Goal: Task Accomplishment & Management: Manage account settings

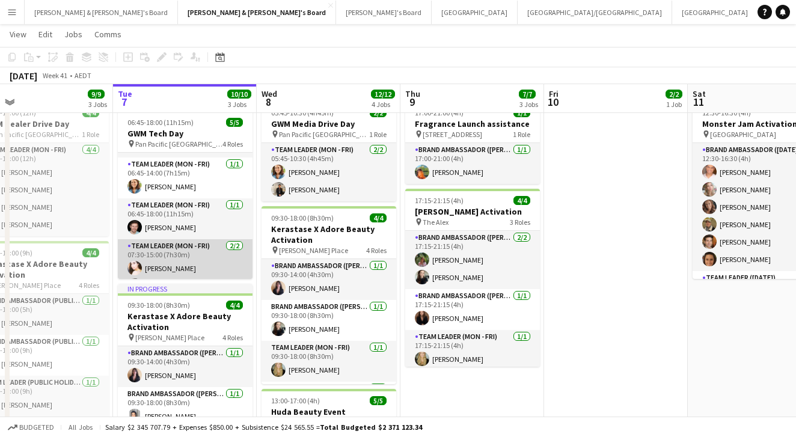
scroll to position [39, 0]
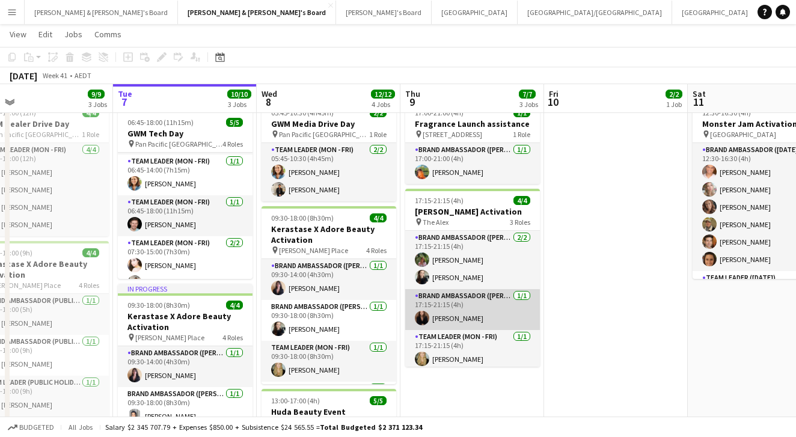
click at [412, 311] on app-card-role "Brand Ambassador (Mon - Fri) [DATE] 17:15-21:15 (4h) [PERSON_NAME]" at bounding box center [472, 309] width 135 height 41
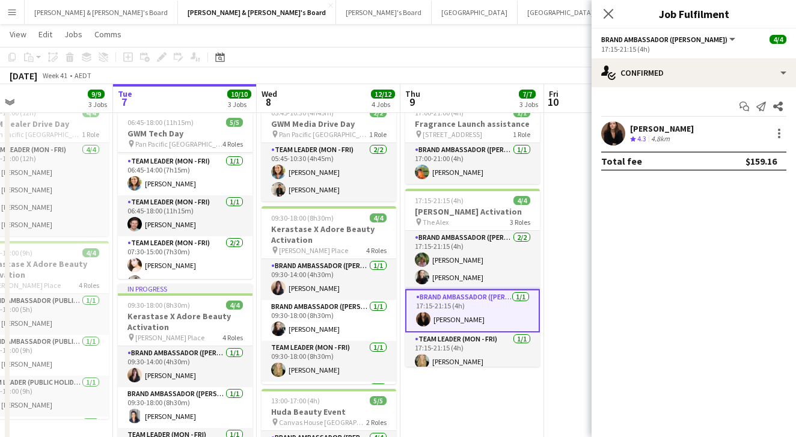
click at [634, 46] on div "17:15-21:15 (4h)" at bounding box center [693, 48] width 185 height 9
click at [631, 124] on div "[PERSON_NAME]" at bounding box center [662, 128] width 64 height 11
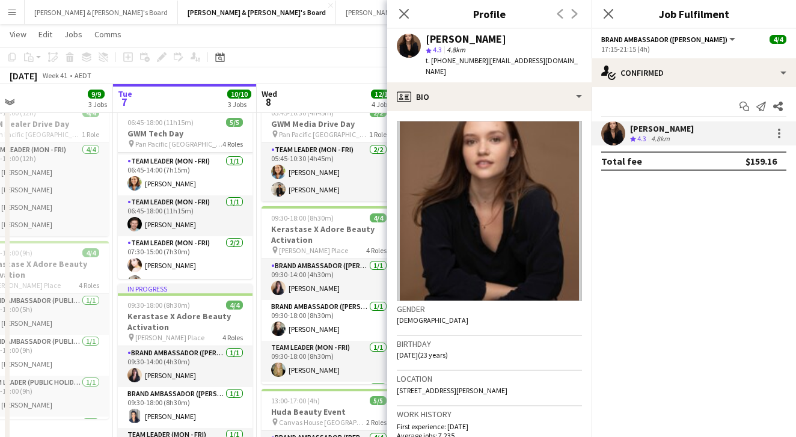
click at [472, 63] on span "t. [PHONE_NUMBER]" at bounding box center [456, 60] width 62 height 9
copy span "61432609985"
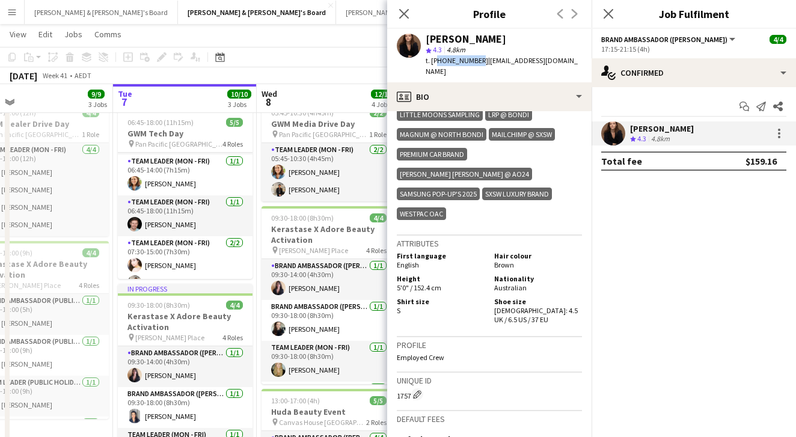
scroll to position [713, 0]
click at [406, 13] on icon "Close pop-in" at bounding box center [403, 13] width 11 height 11
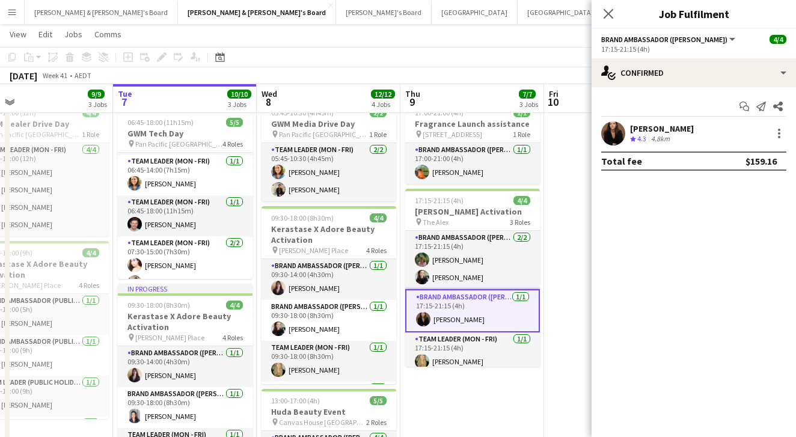
click at [391, 53] on app-toolbar "Copy Paste Paste Command V Paste with crew Command Shift V Paste linked Job [GE…" at bounding box center [398, 57] width 796 height 20
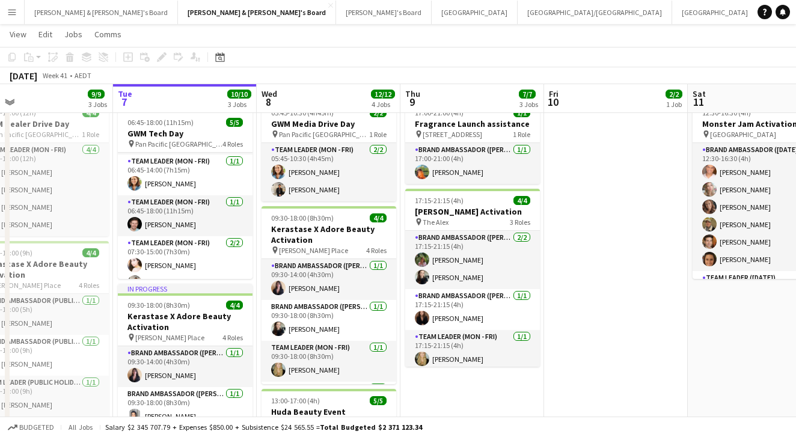
scroll to position [0, 338]
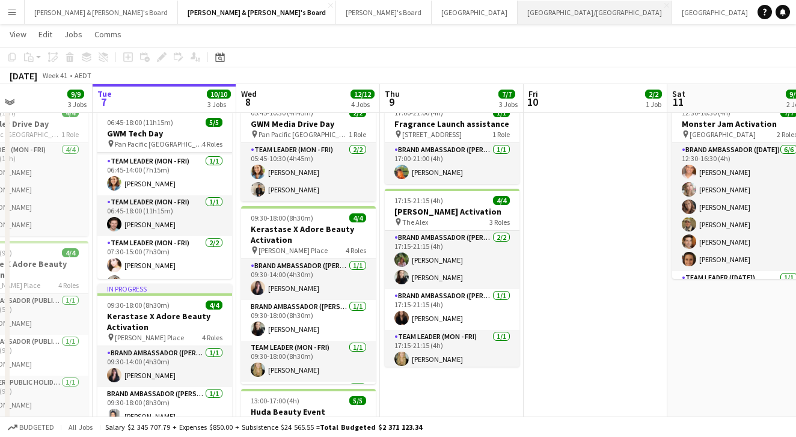
click at [517, 20] on button "[GEOGRAPHIC_DATA]/[GEOGRAPHIC_DATA] Close" at bounding box center [594, 12] width 154 height 23
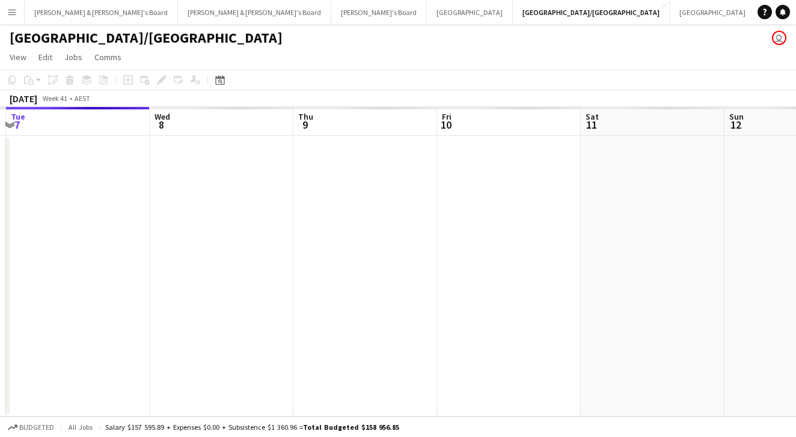
scroll to position [0, 467]
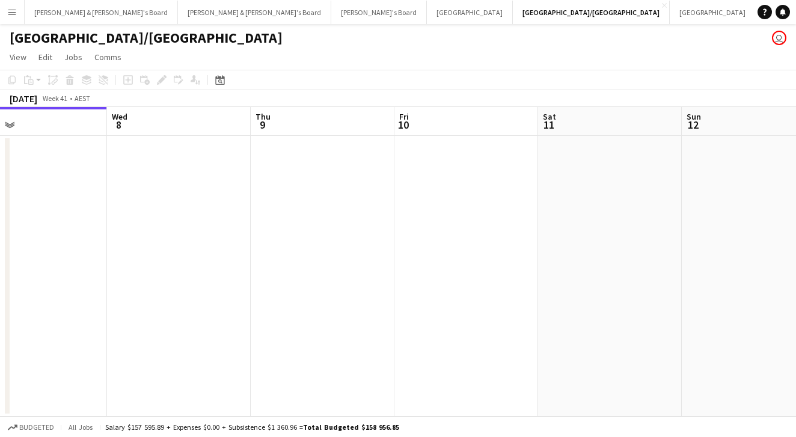
click at [14, 14] on app-icon "Menu" at bounding box center [12, 12] width 10 height 10
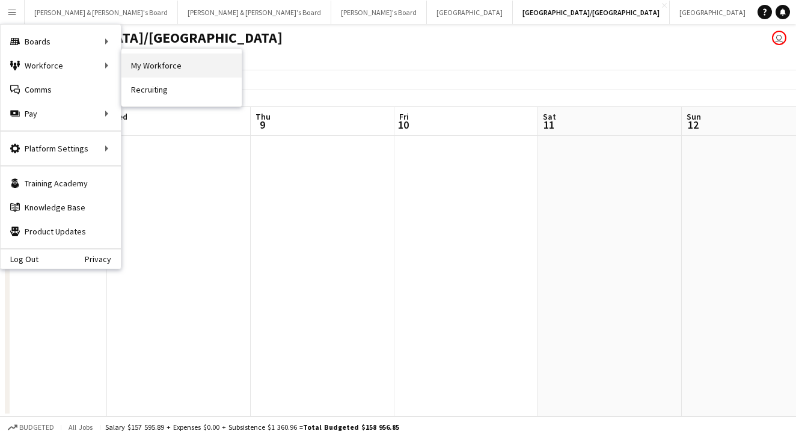
click at [152, 68] on link "My Workforce" at bounding box center [181, 65] width 120 height 24
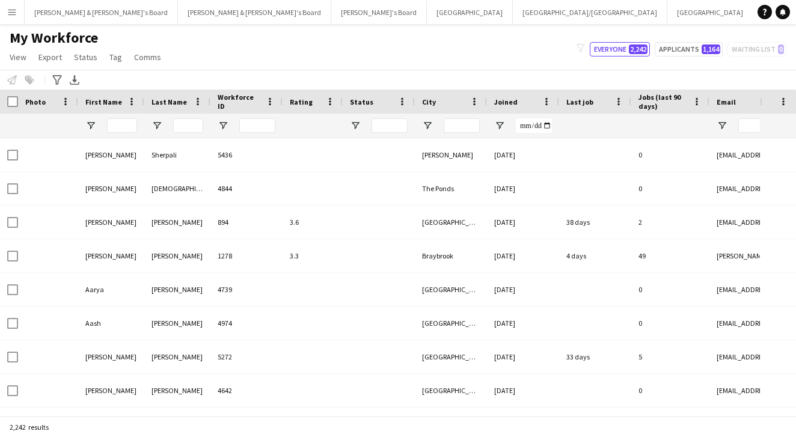
type input "**********"
type input "****"
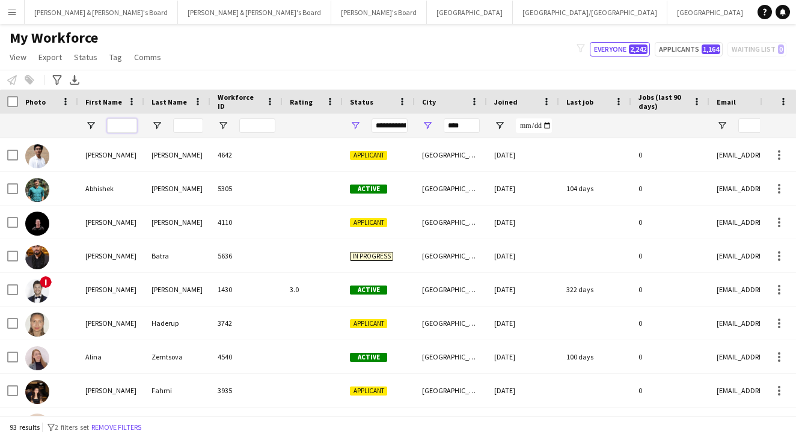
click at [131, 121] on input "First Name Filter Input" at bounding box center [122, 125] width 30 height 14
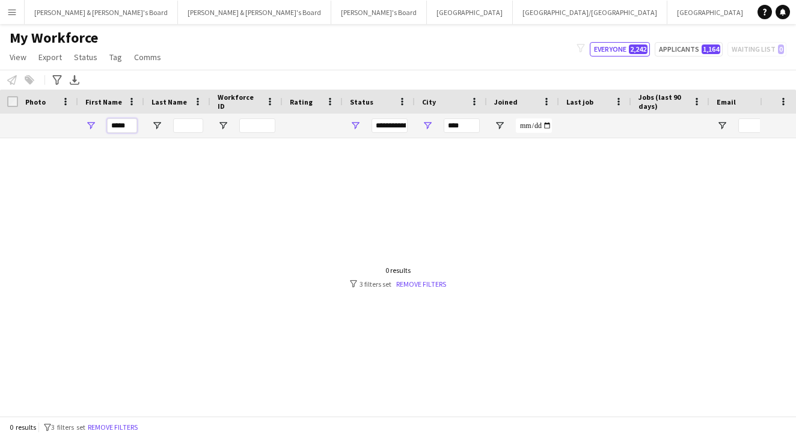
type input "*****"
click at [471, 127] on input "****" at bounding box center [461, 125] width 36 height 14
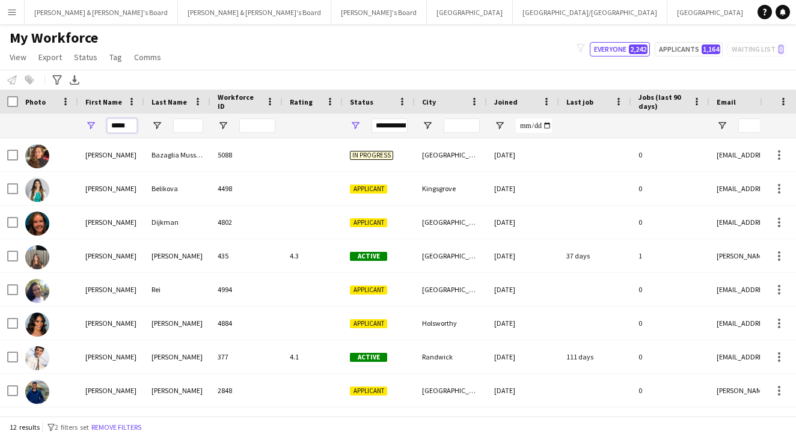
click at [127, 128] on input "*****" at bounding box center [122, 125] width 30 height 14
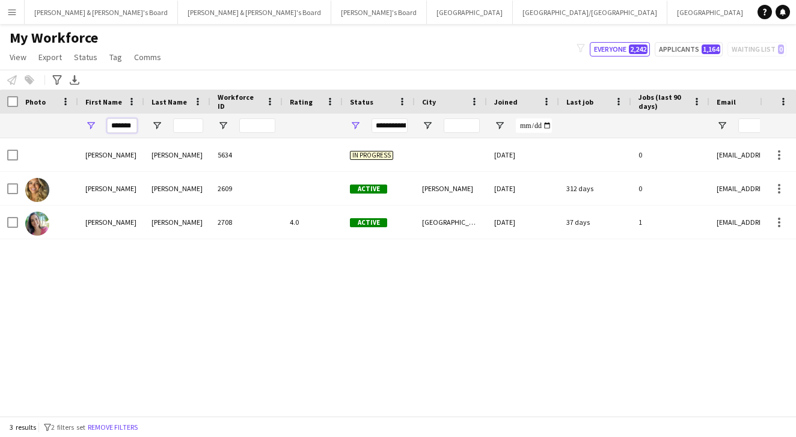
type input "*******"
drag, startPoint x: 127, startPoint y: 145, endPoint x: 132, endPoint y: 189, distance: 43.5
click at [132, 189] on div "[PERSON_NAME]" at bounding box center [111, 188] width 66 height 33
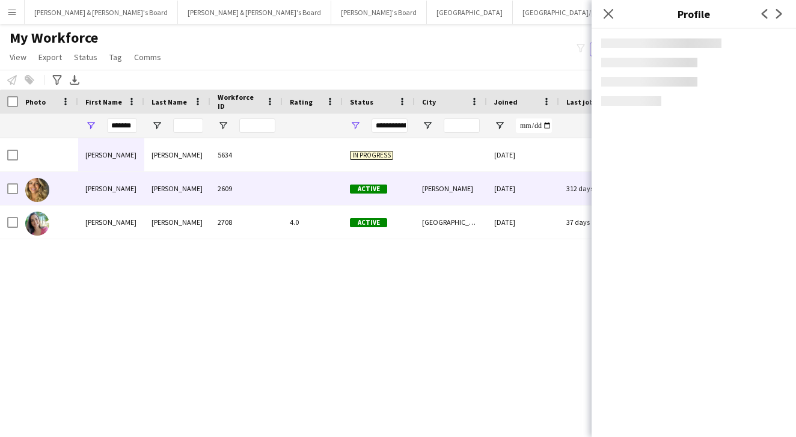
click at [119, 189] on div "[PERSON_NAME]" at bounding box center [111, 188] width 66 height 33
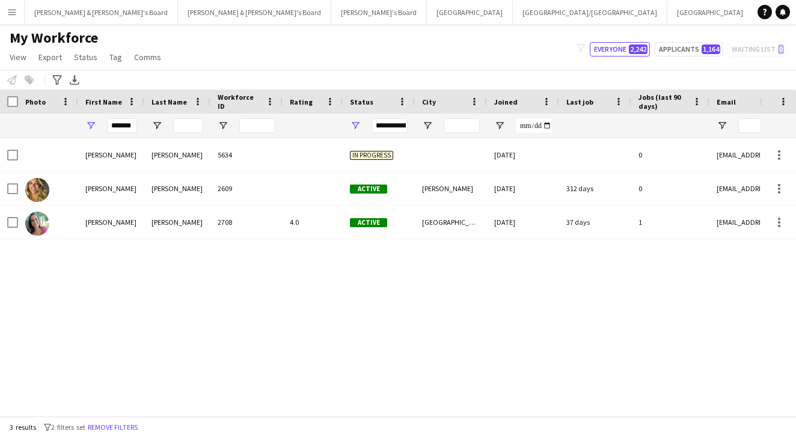
click at [119, 189] on div "[PERSON_NAME]" at bounding box center [111, 188] width 66 height 33
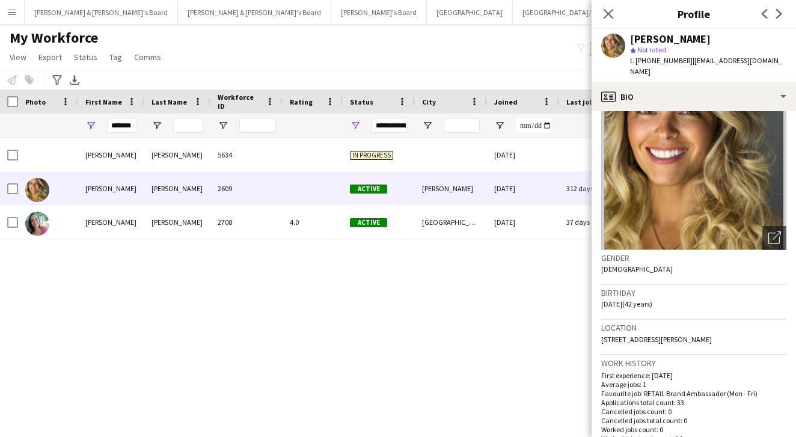
scroll to position [52, 0]
click at [778, 230] on icon at bounding box center [776, 234] width 8 height 8
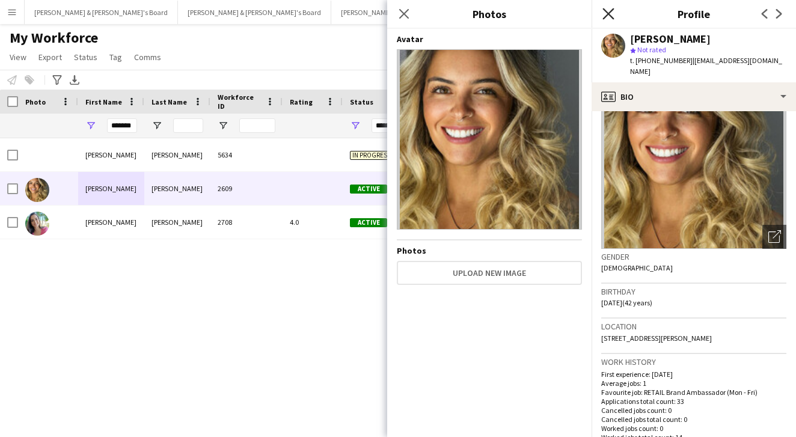
click at [606, 10] on icon "Close pop-in" at bounding box center [607, 13] width 11 height 11
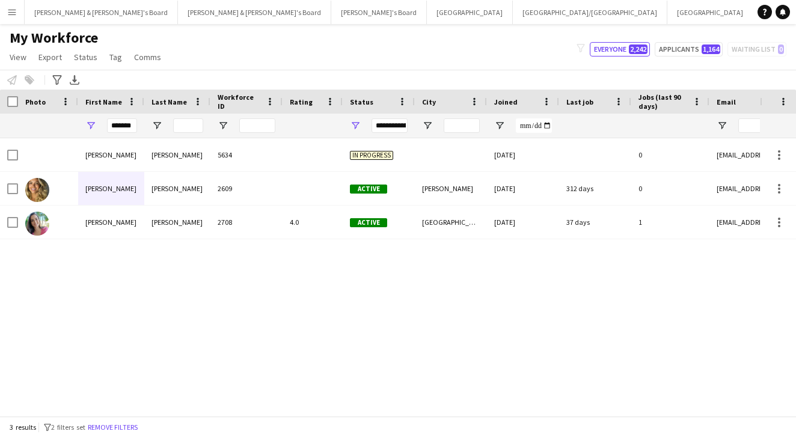
click at [234, 252] on div "[PERSON_NAME] 5634 In progress [DATE] 0 [EMAIL_ADDRESS][DOMAIN_NAME] [PERSON_NA…" at bounding box center [379, 277] width 759 height 278
click at [513, 15] on button "[GEOGRAPHIC_DATA]/[GEOGRAPHIC_DATA] Close" at bounding box center [590, 12] width 154 height 23
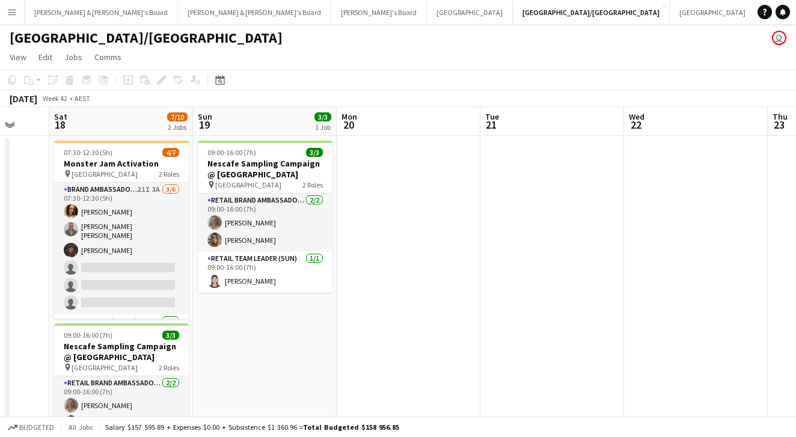
scroll to position [0, 378]
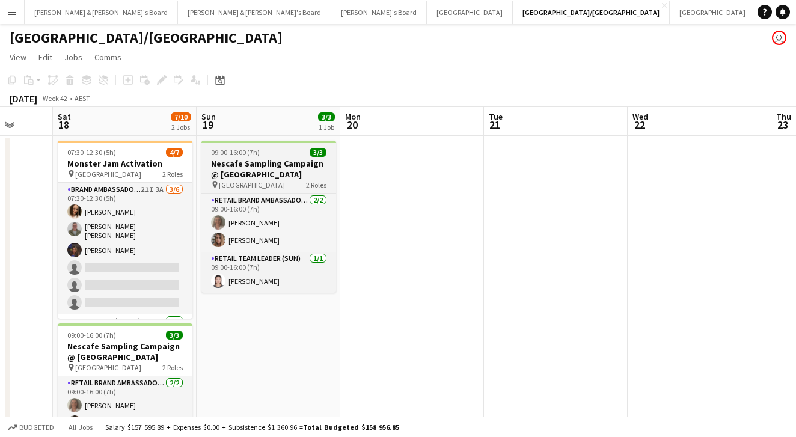
click at [273, 169] on h3 "Nescafe Sampling Campaign @ [GEOGRAPHIC_DATA]" at bounding box center [268, 169] width 135 height 22
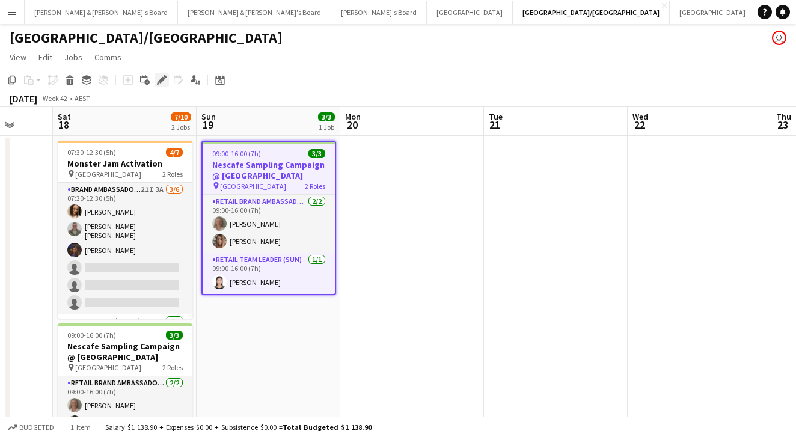
click at [160, 83] on icon at bounding box center [161, 80] width 7 height 7
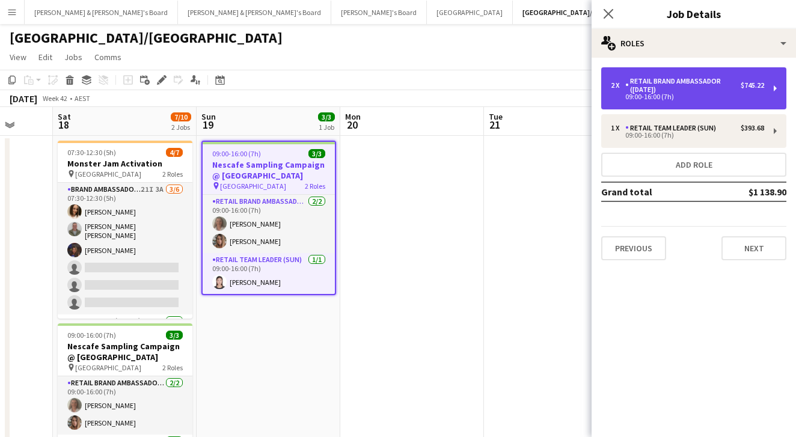
click at [675, 90] on div "RETAIL Brand Ambassador ([DATE])" at bounding box center [682, 85] width 115 height 17
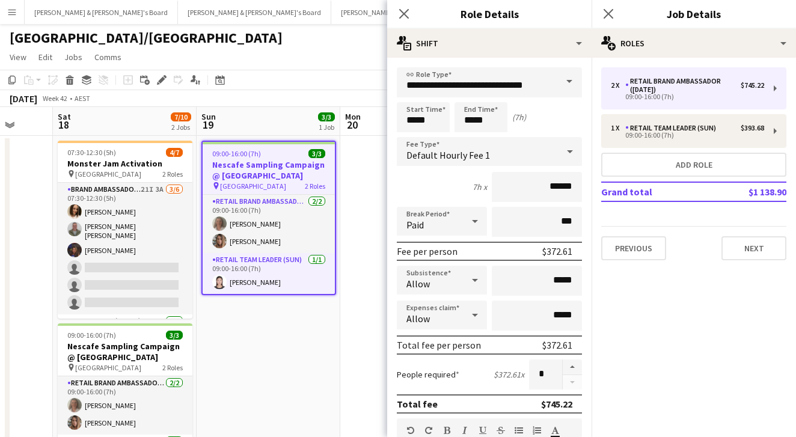
click at [400, 5] on div "Close pop-in" at bounding box center [404, 14] width 34 height 28
click at [405, 12] on icon at bounding box center [403, 13] width 11 height 11
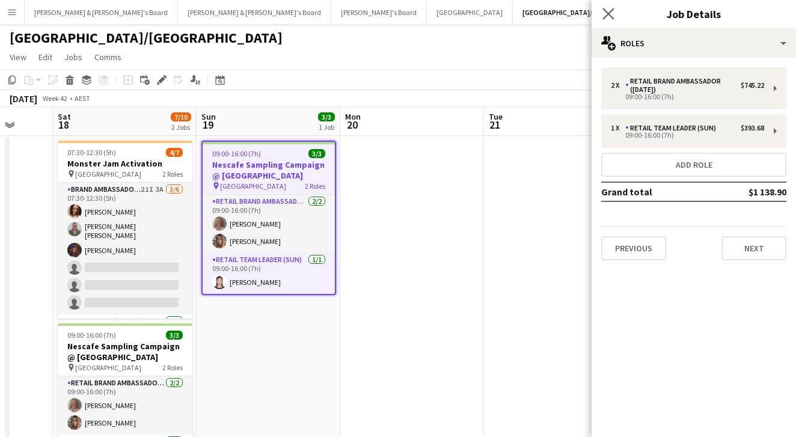
click at [613, 15] on app-icon "Close pop-in" at bounding box center [608, 13] width 17 height 17
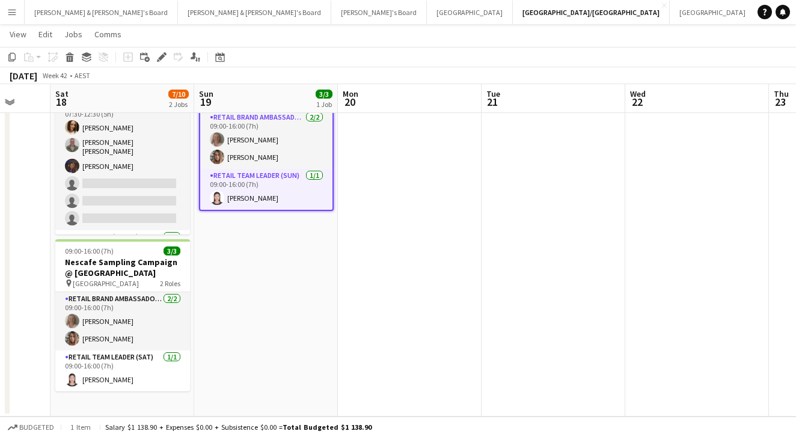
scroll to position [0, 381]
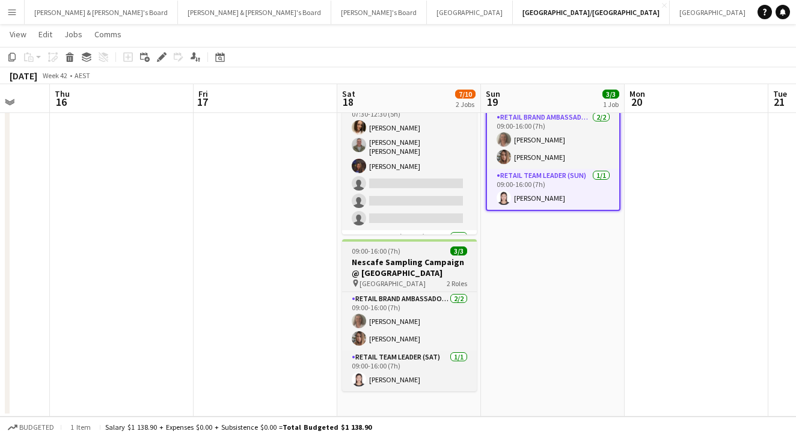
click at [448, 270] on h3 "Nescafe Sampling Campaign @ [GEOGRAPHIC_DATA]" at bounding box center [409, 268] width 135 height 22
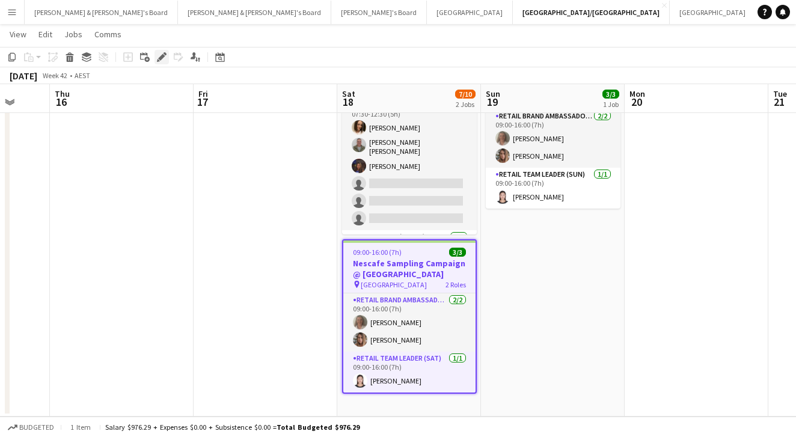
click at [163, 59] on icon "Edit" at bounding box center [162, 57] width 10 height 10
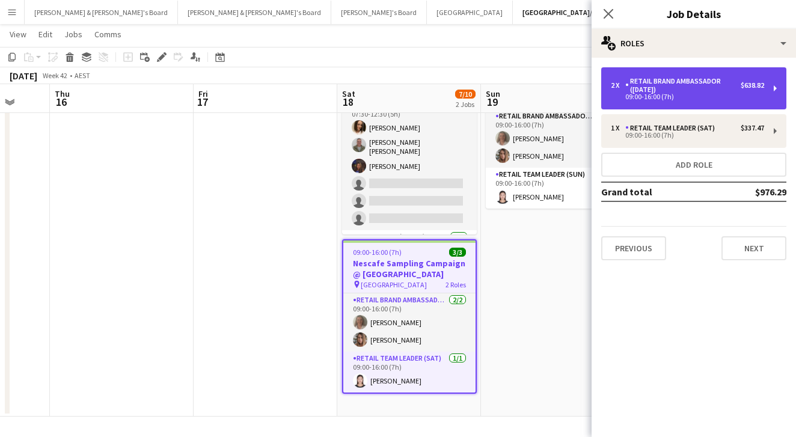
click at [652, 104] on div "2 x RETAIL Brand Ambassador ([DATE]) $638.82 09:00-16:00 (7h)" at bounding box center [693, 88] width 185 height 42
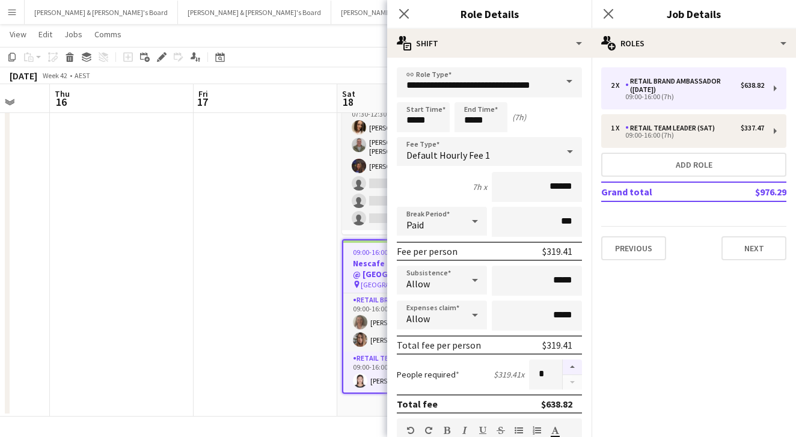
click at [577, 367] on button "button" at bounding box center [571, 367] width 19 height 16
type input "*"
click at [605, 14] on icon "Close pop-in" at bounding box center [607, 13] width 11 height 11
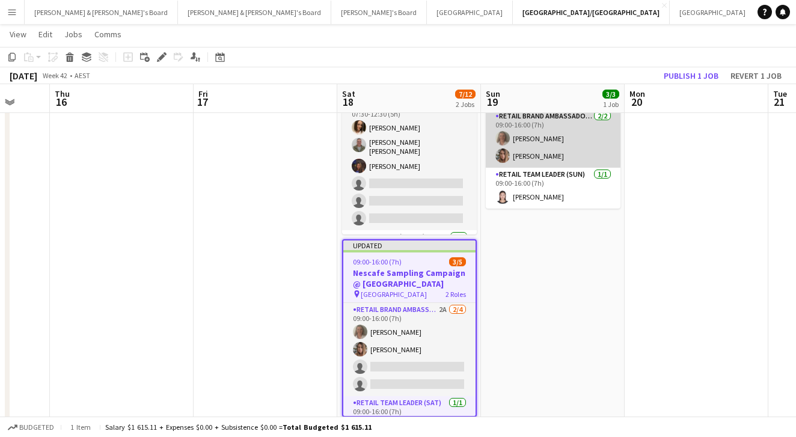
click at [566, 138] on app-card-role "RETAIL Brand Ambassador ([DATE]) [DATE] 09:00-16:00 (7h) [PERSON_NAME] [PERSON_…" at bounding box center [552, 138] width 135 height 58
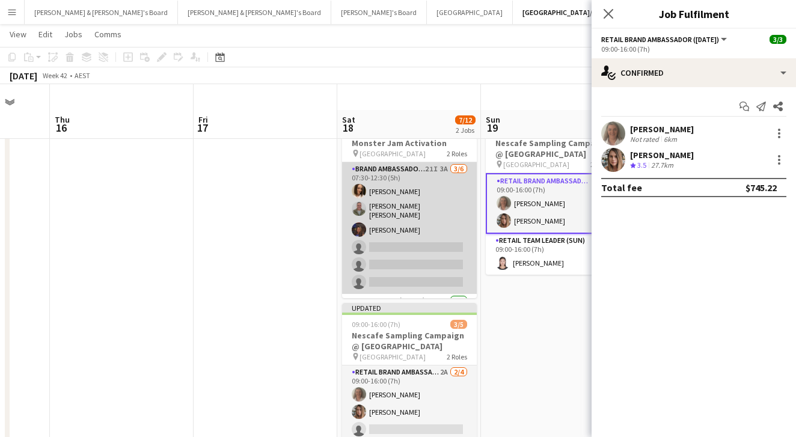
scroll to position [9, 0]
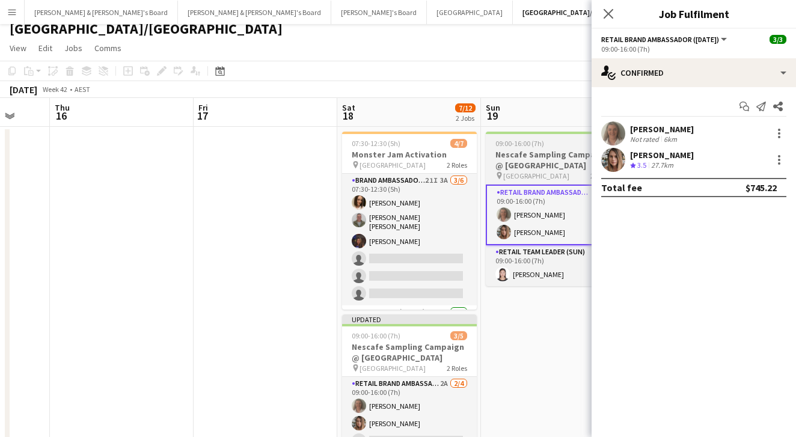
click at [534, 133] on div at bounding box center [552, 133] width 135 height 2
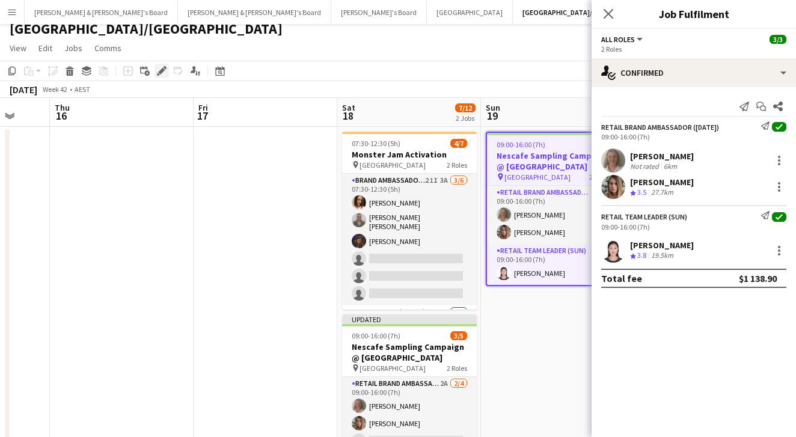
click at [157, 70] on icon "Edit" at bounding box center [162, 71] width 10 height 10
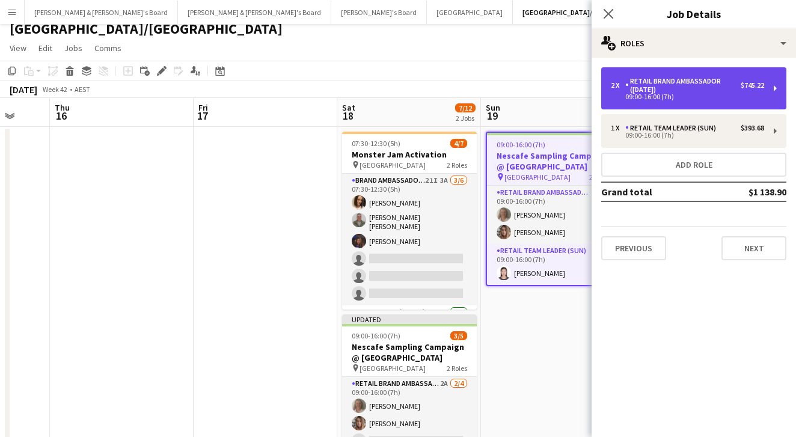
click at [672, 93] on div "RETAIL Brand Ambassador ([DATE])" at bounding box center [682, 85] width 115 height 17
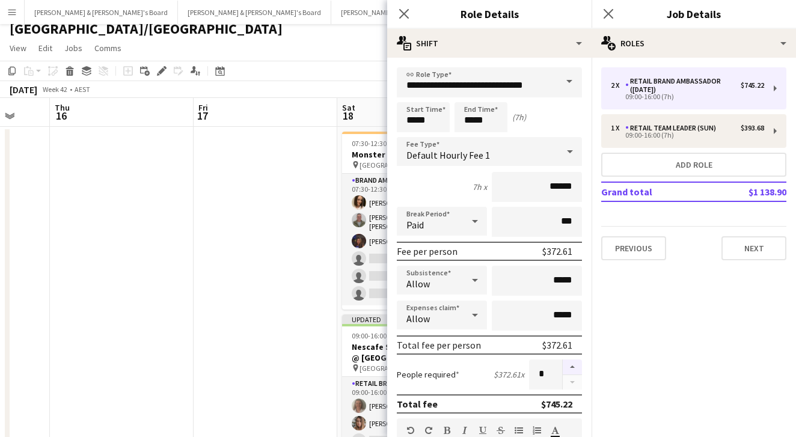
click at [572, 364] on button "button" at bounding box center [571, 367] width 19 height 16
type input "*"
click at [613, 16] on app-icon "Close pop-in" at bounding box center [608, 13] width 17 height 17
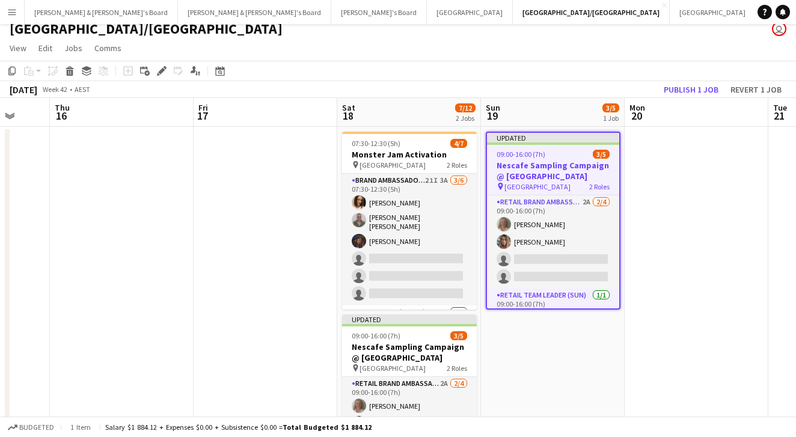
click at [603, 62] on app-toolbar "Copy Paste Paste Command V Paste with crew Command Shift V Paste linked Job [GE…" at bounding box center [398, 71] width 796 height 20
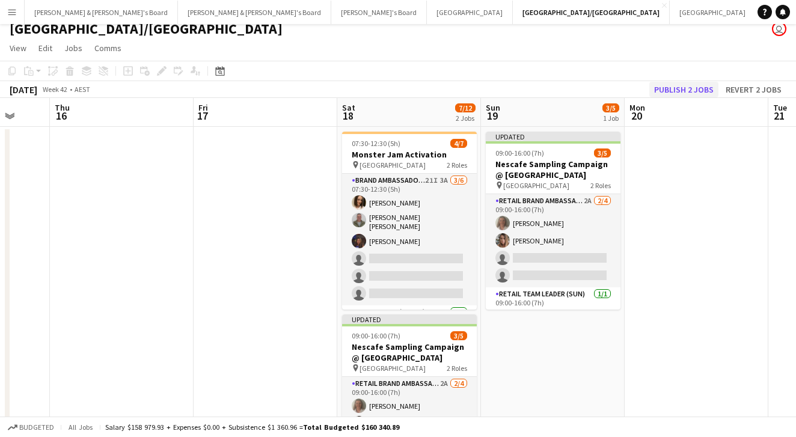
click at [672, 93] on button "Publish 2 jobs" at bounding box center [683, 90] width 69 height 16
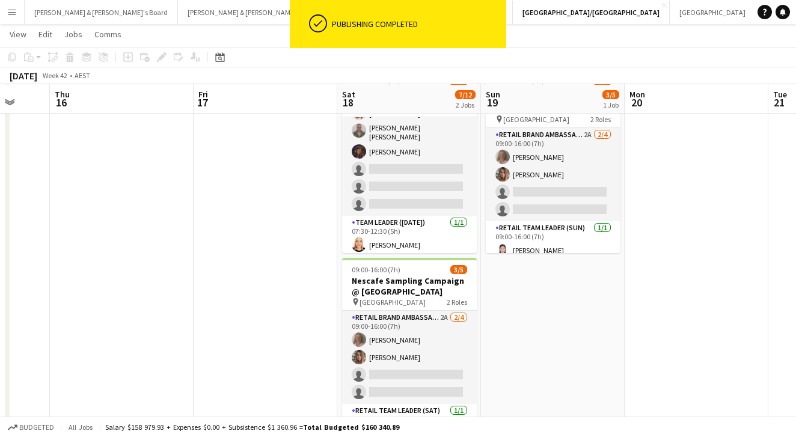
scroll to position [65, 0]
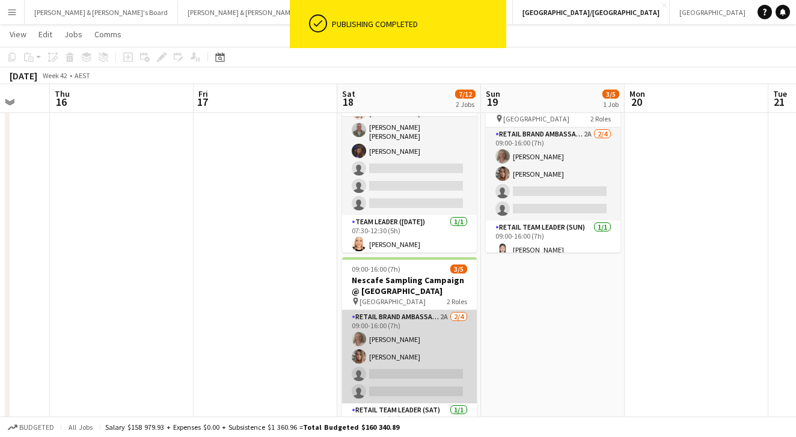
click at [415, 344] on app-card-role "RETAIL Brand Ambassador ([DATE]) 2A [DATE] 09:00-16:00 (7h) [PERSON_NAME] [PERS…" at bounding box center [409, 356] width 135 height 93
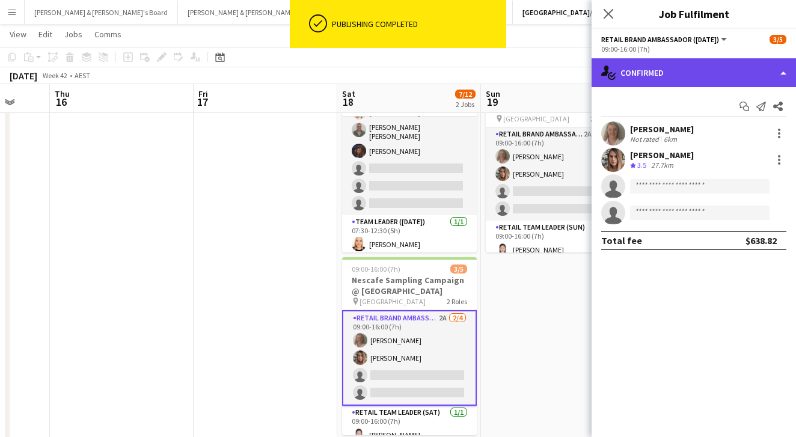
click at [622, 76] on div "single-neutral-actions-check-2 Confirmed" at bounding box center [693, 72] width 204 height 29
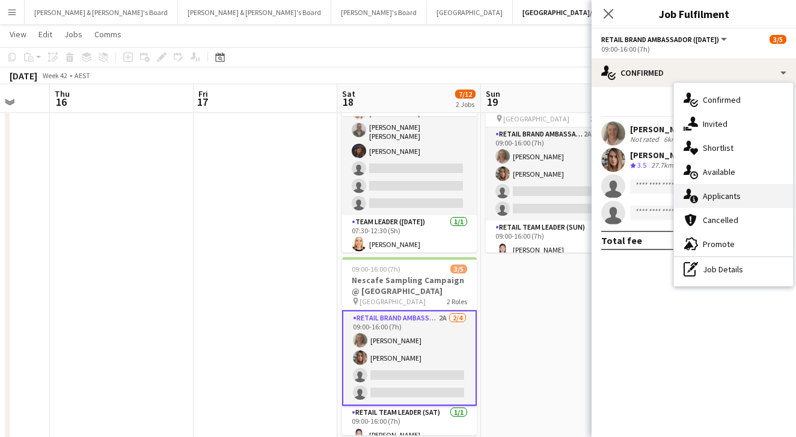
click at [701, 202] on div "single-neutral-actions-information Applicants" at bounding box center [733, 196] width 119 height 24
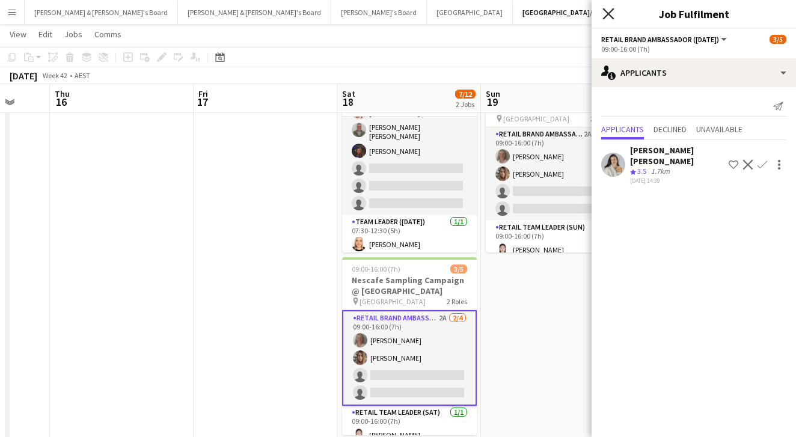
click at [609, 10] on icon "Close pop-in" at bounding box center [607, 13] width 11 height 11
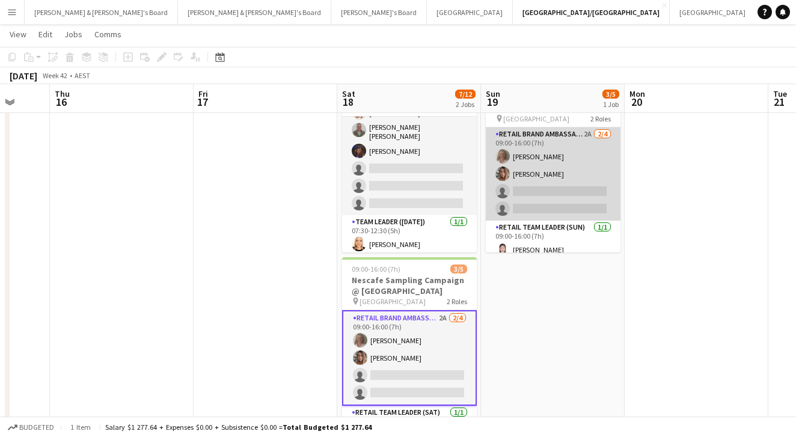
click at [567, 167] on app-card-role "RETAIL Brand Ambassador ([DATE]) 2A [DATE] 09:00-16:00 (7h) [PERSON_NAME] [PERS…" at bounding box center [552, 173] width 135 height 93
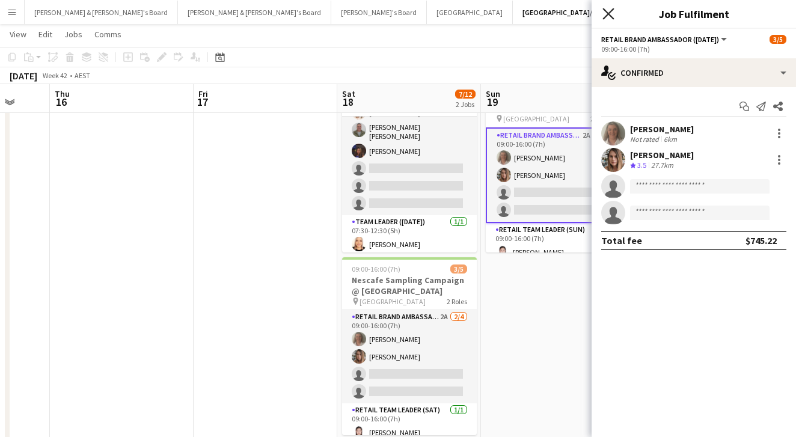
click at [608, 11] on icon "Close pop-in" at bounding box center [607, 13] width 11 height 11
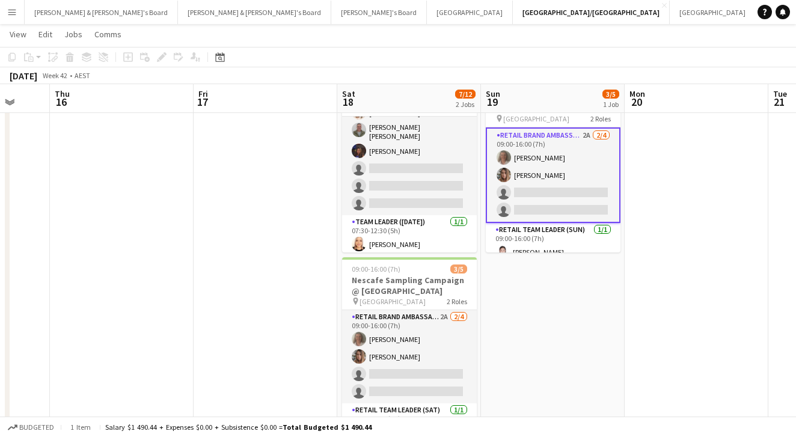
click at [519, 175] on app-card-role "RETAIL Brand Ambassador ([DATE]) 2A [DATE] 09:00-16:00 (7h) [PERSON_NAME] [PERS…" at bounding box center [552, 175] width 135 height 96
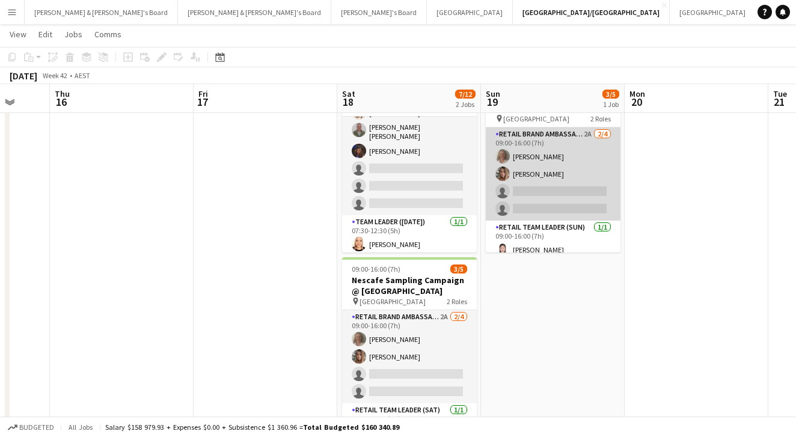
click at [510, 197] on app-card-role "RETAIL Brand Ambassador ([DATE]) 2A [DATE] 09:00-16:00 (7h) [PERSON_NAME] [PERS…" at bounding box center [552, 173] width 135 height 93
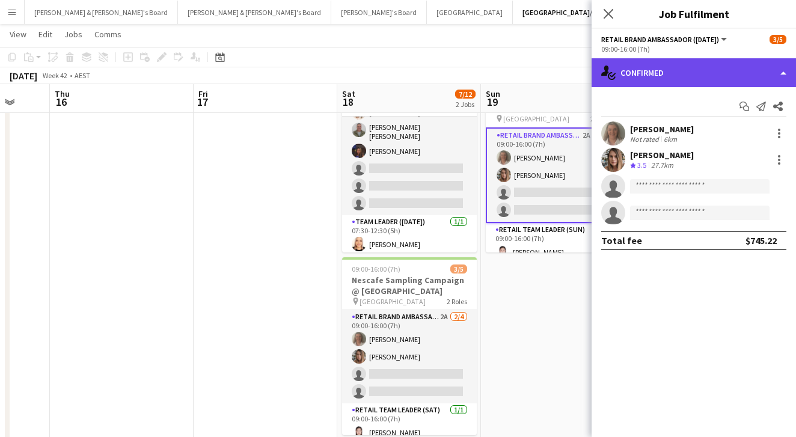
click at [665, 70] on div "single-neutral-actions-check-2 Confirmed" at bounding box center [693, 72] width 204 height 29
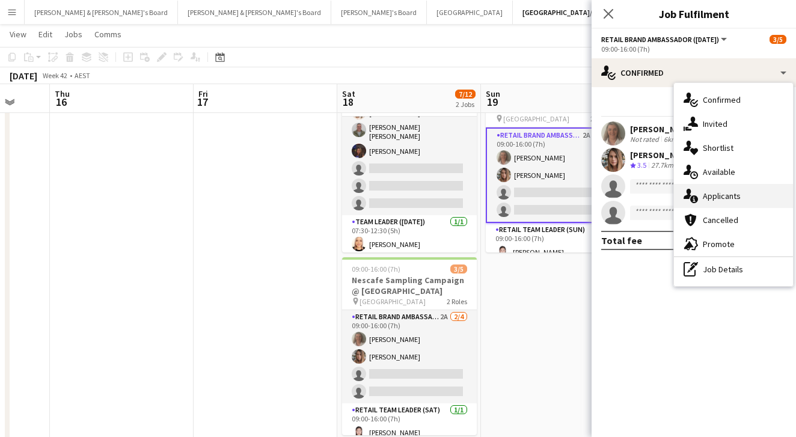
click at [719, 192] on span "Applicants" at bounding box center [721, 195] width 38 height 11
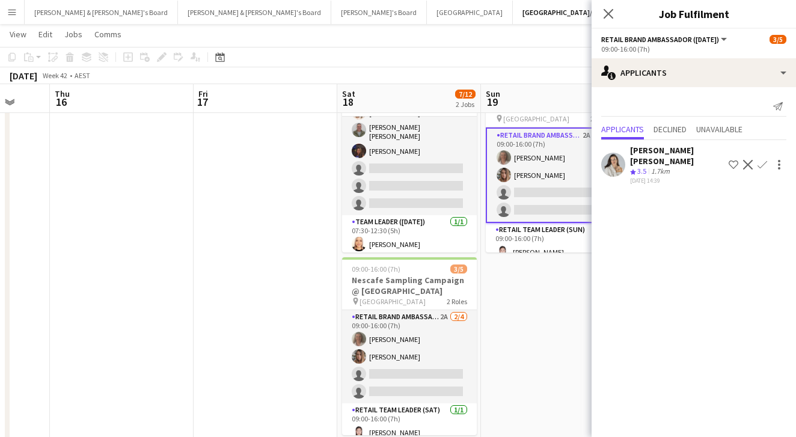
click at [613, 157] on app-user-avatar at bounding box center [613, 165] width 24 height 24
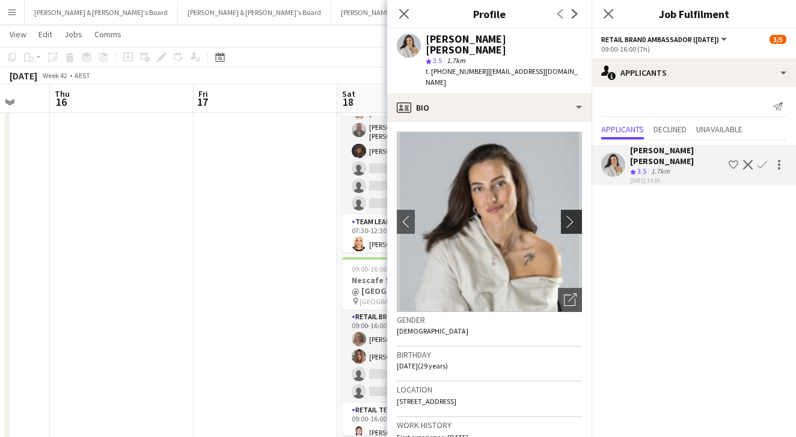
click at [567, 215] on app-icon "chevron-right" at bounding box center [573, 221] width 19 height 13
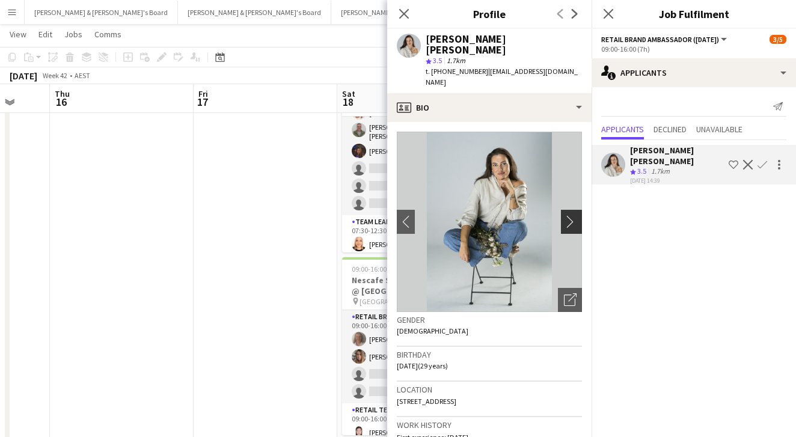
click at [566, 215] on app-icon "chevron-right" at bounding box center [573, 221] width 19 height 13
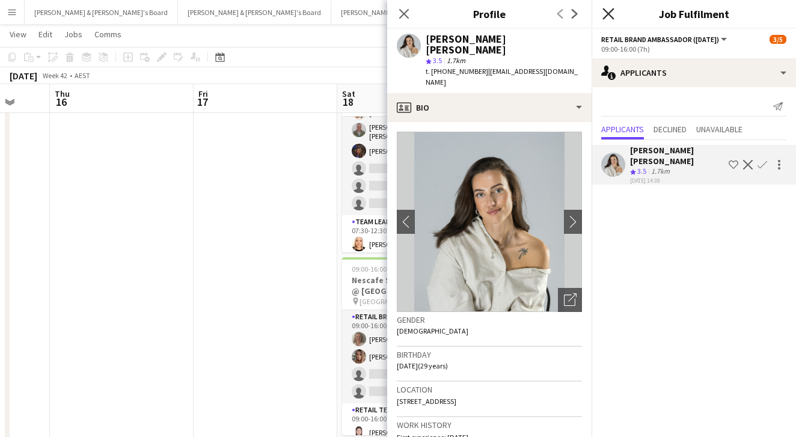
click at [609, 13] on icon at bounding box center [607, 13] width 11 height 11
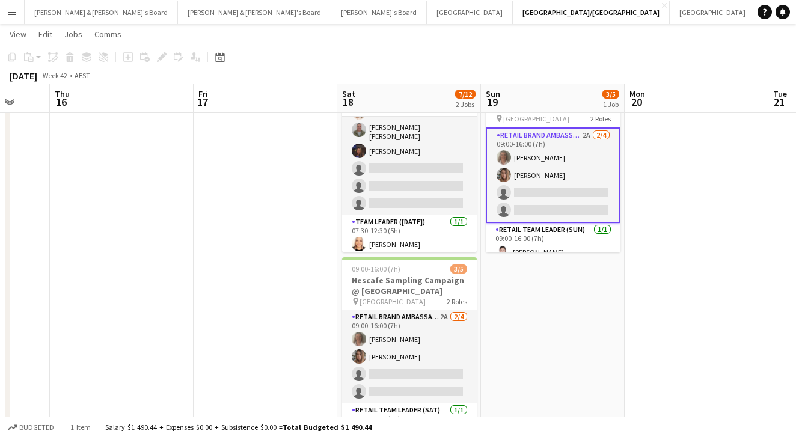
click at [487, 50] on app-toolbar "Copy Paste Paste Command V Paste with crew Command Shift V Paste linked Job [GE…" at bounding box center [398, 57] width 796 height 20
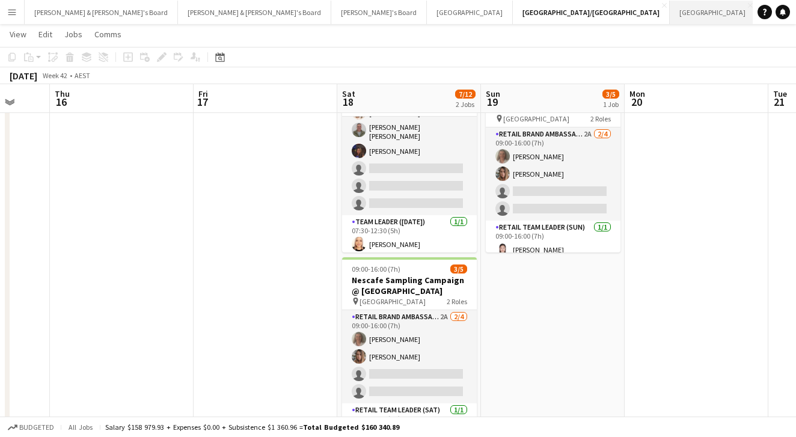
click at [669, 15] on button "Sydney Close" at bounding box center [712, 12] width 86 height 23
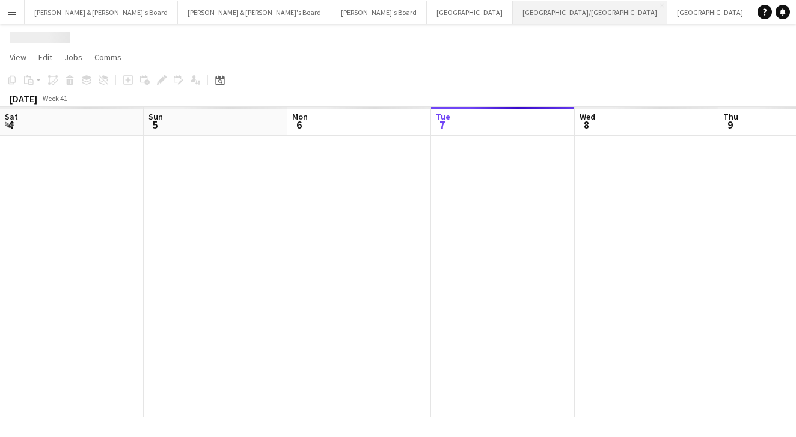
scroll to position [0, 287]
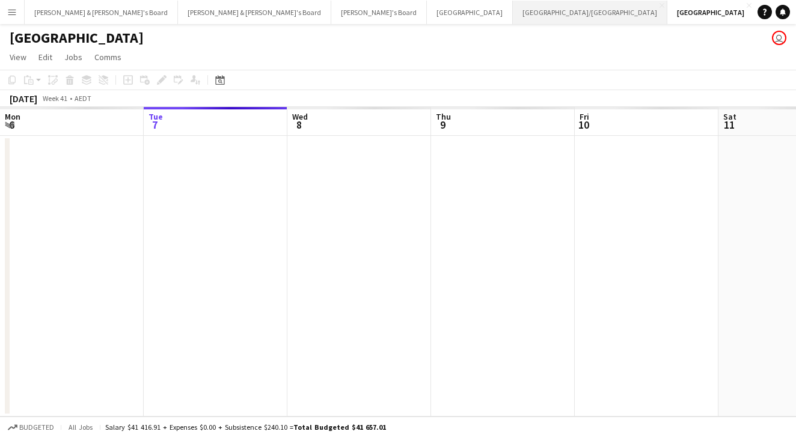
click at [513, 17] on button "[GEOGRAPHIC_DATA]/[GEOGRAPHIC_DATA] Close" at bounding box center [590, 12] width 154 height 23
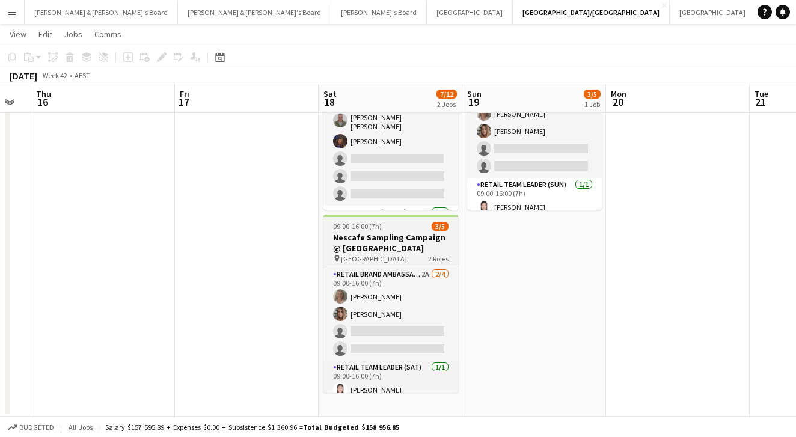
scroll to position [108, 0]
click at [400, 250] on h3 "Nescafe Sampling Campaign @ [GEOGRAPHIC_DATA]" at bounding box center [390, 243] width 135 height 22
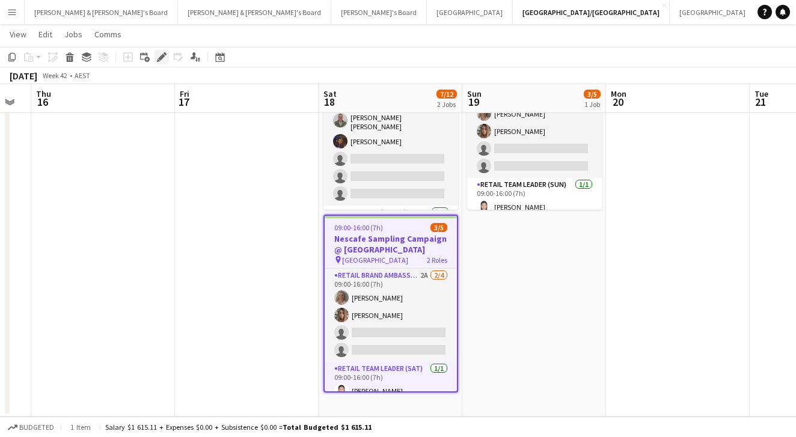
click at [165, 57] on icon "Edit" at bounding box center [162, 57] width 10 height 10
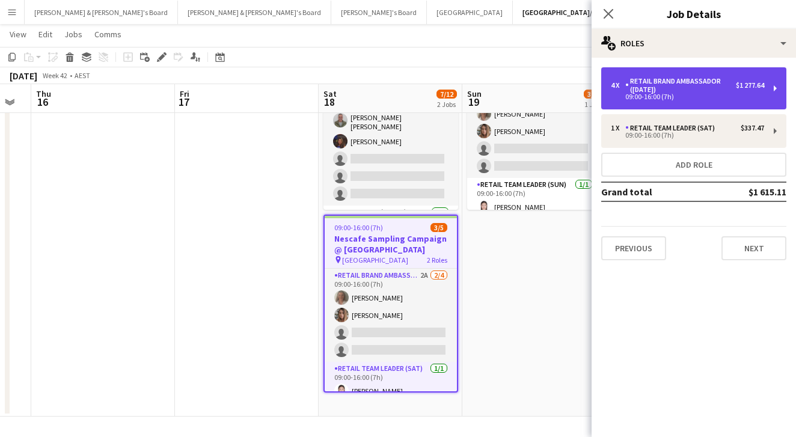
click at [662, 102] on div "4 x RETAIL Brand Ambassador ([DATE]) $1 277.64 09:00-16:00 (7h)" at bounding box center [693, 88] width 185 height 42
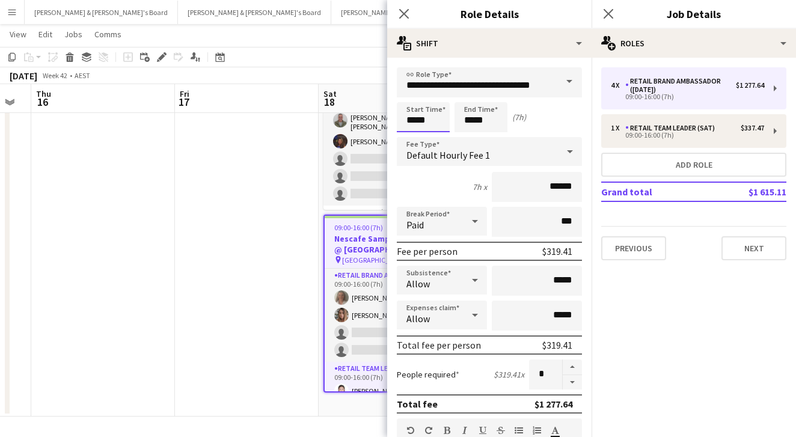
click at [434, 117] on input "*****" at bounding box center [423, 117] width 53 height 30
click at [410, 136] on div at bounding box center [411, 138] width 24 height 12
type input "*****"
click at [428, 136] on div at bounding box center [435, 138] width 24 height 12
click at [481, 126] on input "*****" at bounding box center [480, 117] width 53 height 30
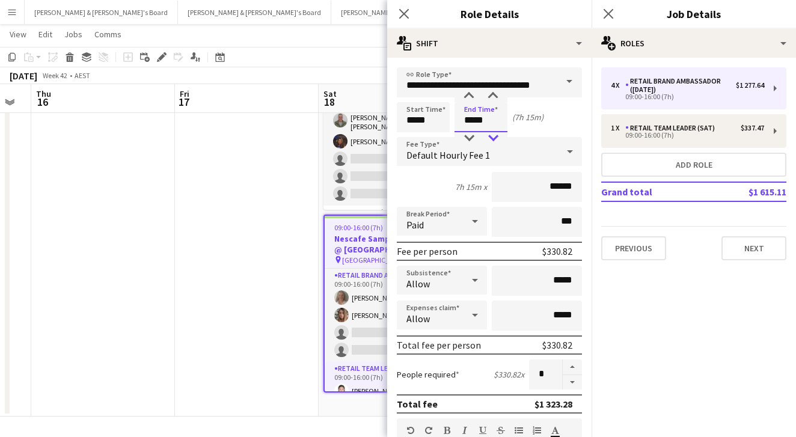
click at [491, 135] on div at bounding box center [493, 138] width 24 height 12
type input "*****"
click at [491, 135] on div at bounding box center [493, 138] width 24 height 12
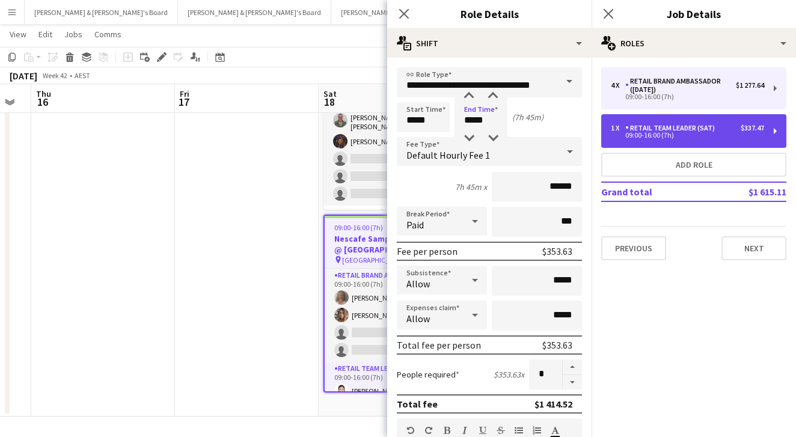
click at [683, 128] on div "RETAIL Team Leader (Sat)" at bounding box center [672, 128] width 94 height 8
type input "**********"
type input "*****"
type input "******"
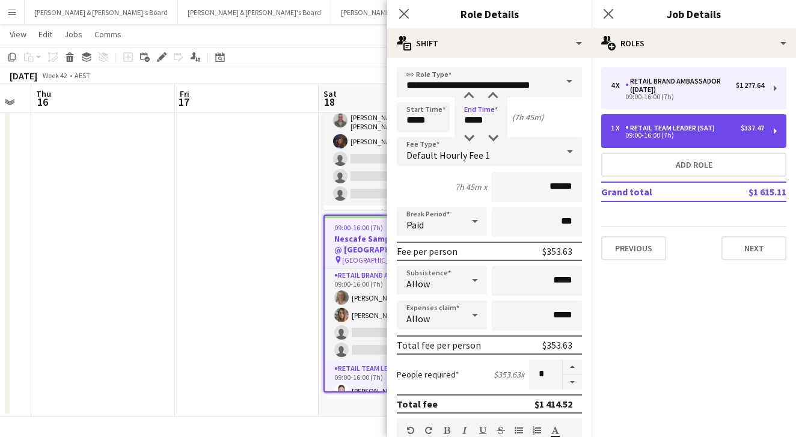
type input "*"
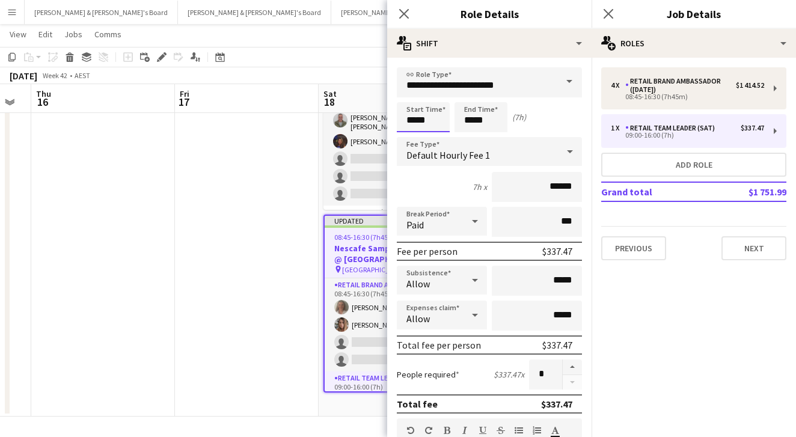
click at [418, 120] on input "*****" at bounding box center [423, 117] width 53 height 30
click at [418, 142] on div at bounding box center [411, 138] width 24 height 12
type input "*****"
click at [437, 142] on div at bounding box center [435, 138] width 24 height 12
click at [478, 124] on input "*****" at bounding box center [480, 117] width 53 height 30
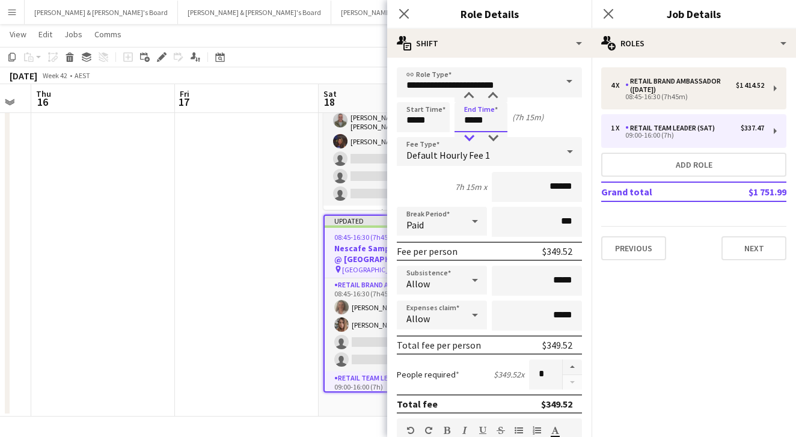
click at [472, 137] on div at bounding box center [469, 138] width 24 height 12
click at [465, 92] on div at bounding box center [469, 96] width 24 height 12
click at [489, 144] on div at bounding box center [493, 138] width 24 height 12
type input "*****"
click at [489, 144] on div at bounding box center [493, 138] width 24 height 12
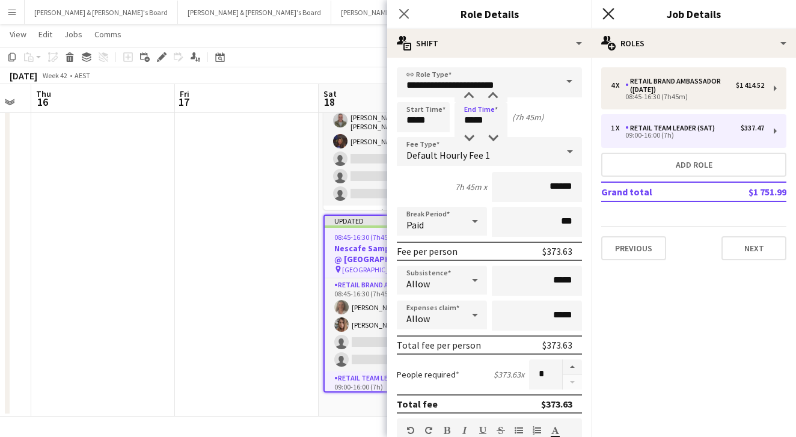
click at [606, 8] on icon "Close pop-in" at bounding box center [607, 13] width 11 height 11
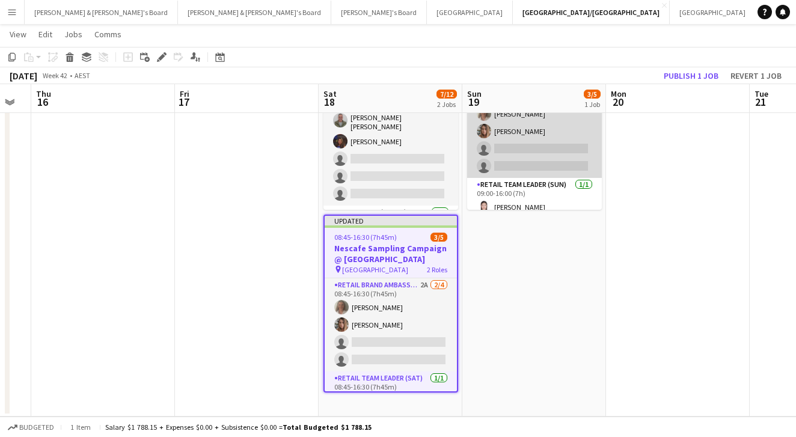
click at [520, 174] on app-card-role "RETAIL Brand Ambassador ([DATE]) 2A [DATE] 09:00-16:00 (7h) [PERSON_NAME] [PERS…" at bounding box center [534, 131] width 135 height 93
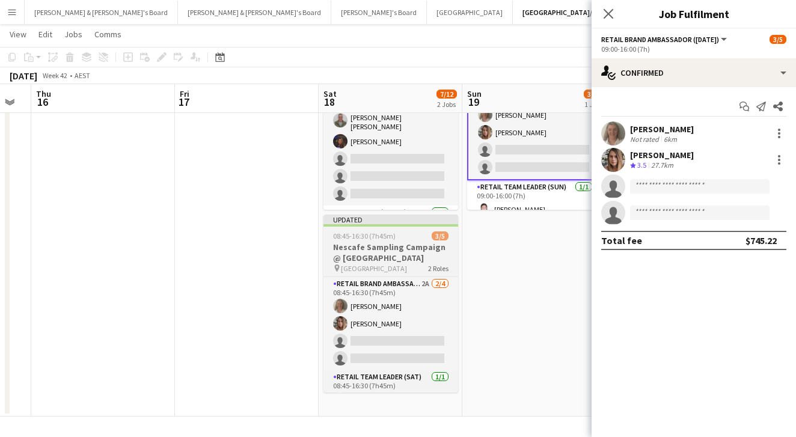
click at [398, 251] on h3 "Nescafe Sampling Campaign @ [GEOGRAPHIC_DATA]" at bounding box center [390, 253] width 135 height 22
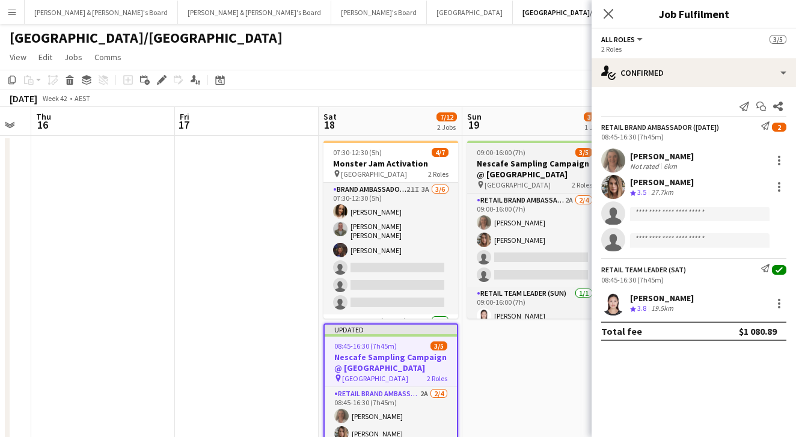
scroll to position [0, 0]
click at [543, 171] on h3 "Nescafe Sampling Campaign @ [GEOGRAPHIC_DATA]" at bounding box center [534, 169] width 135 height 22
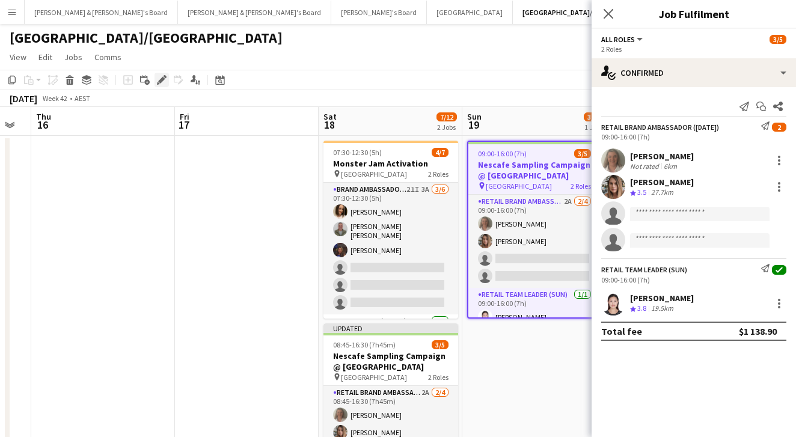
click at [166, 81] on div "Edit" at bounding box center [161, 80] width 14 height 14
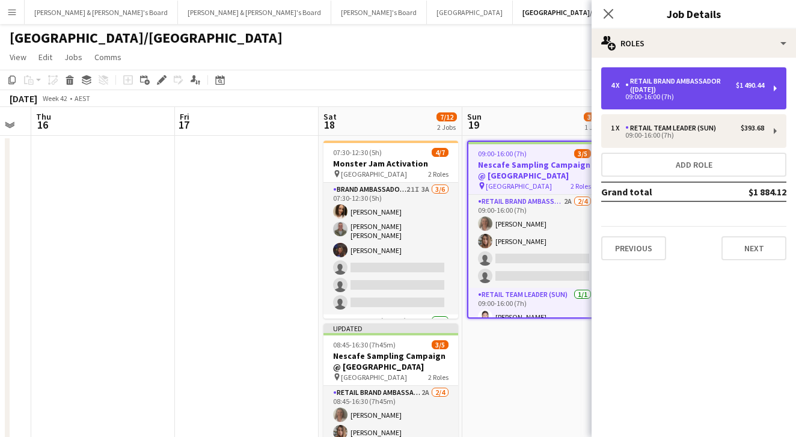
click at [663, 94] on div "09:00-16:00 (7h)" at bounding box center [686, 97] width 153 height 6
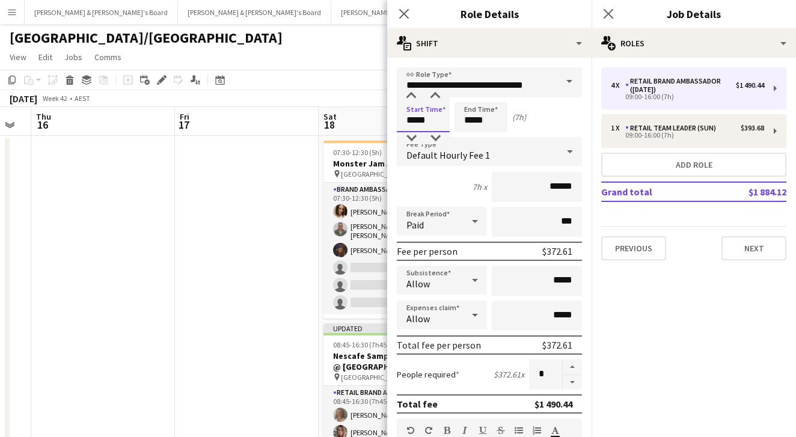
click at [430, 112] on input "*****" at bounding box center [423, 117] width 53 height 30
click at [418, 133] on div at bounding box center [411, 138] width 24 height 12
type input "*****"
click at [430, 133] on div at bounding box center [435, 138] width 24 height 12
click at [493, 116] on input "*****" at bounding box center [480, 117] width 53 height 30
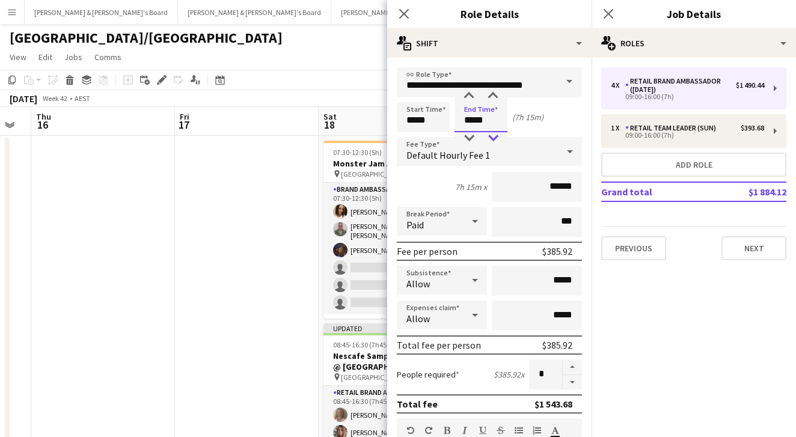
click at [491, 137] on div at bounding box center [493, 138] width 24 height 12
type input "*****"
click at [491, 137] on div at bounding box center [493, 138] width 24 height 12
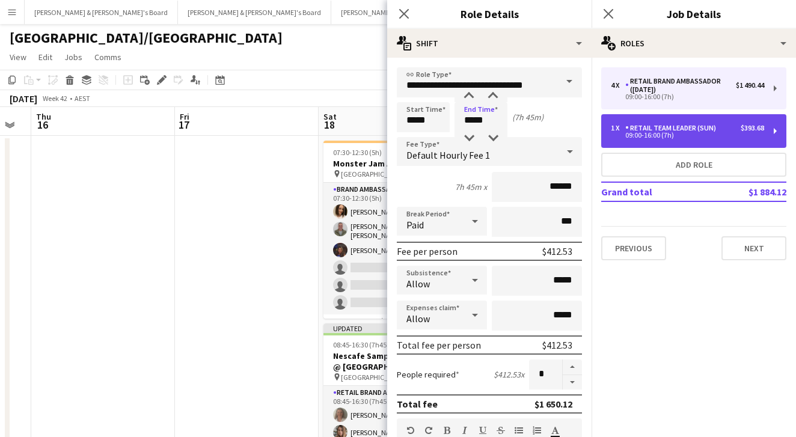
click at [641, 124] on div "RETAIL Team Leader (Sun)" at bounding box center [673, 128] width 96 height 8
type input "**********"
type input "*****"
type input "******"
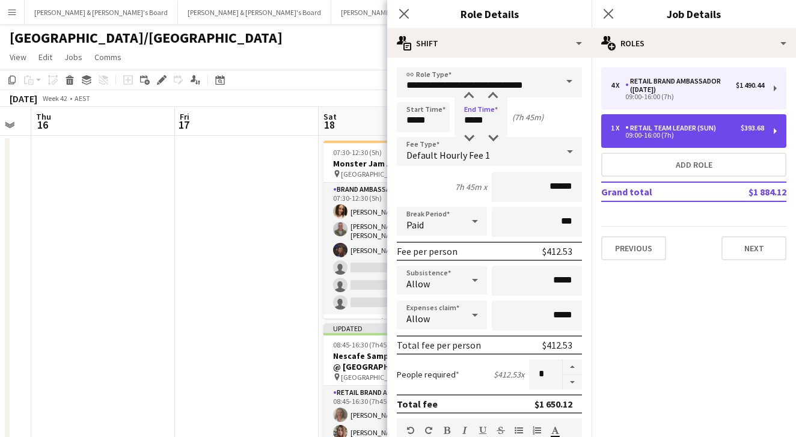
type input "*"
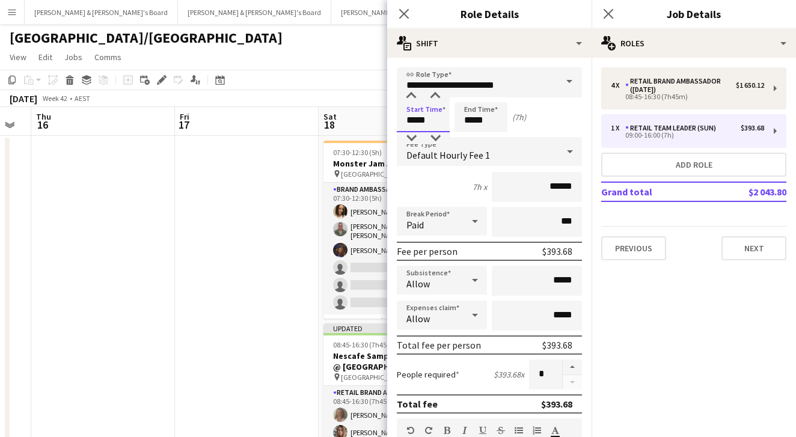
click at [421, 118] on input "*****" at bounding box center [423, 117] width 53 height 30
click at [417, 139] on div at bounding box center [411, 138] width 24 height 12
type input "*****"
click at [437, 139] on div at bounding box center [435, 138] width 24 height 12
click at [483, 118] on input "*****" at bounding box center [480, 117] width 53 height 30
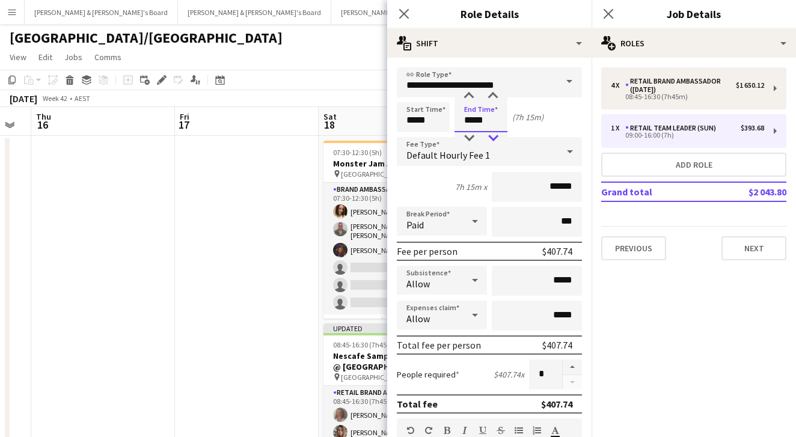
click at [489, 138] on div at bounding box center [493, 138] width 24 height 12
type input "*****"
click at [489, 138] on div at bounding box center [493, 138] width 24 height 12
click at [606, 16] on icon at bounding box center [607, 13] width 11 height 11
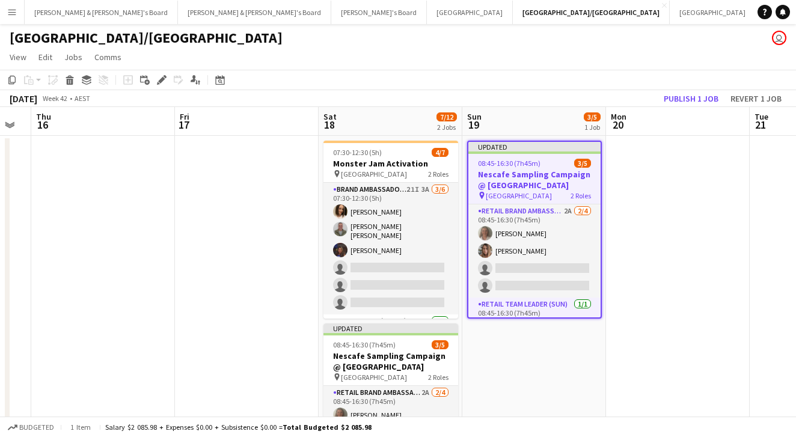
click at [523, 77] on app-toolbar "Copy Paste Paste Command V Paste with crew Command Shift V Paste linked Job [GE…" at bounding box center [398, 80] width 796 height 20
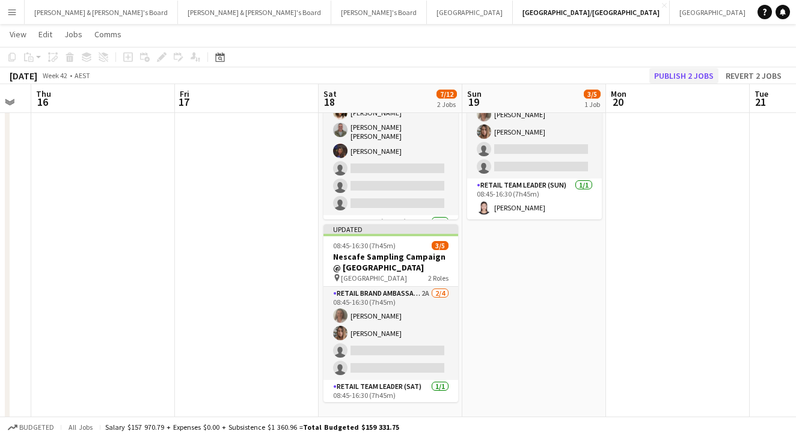
click at [663, 72] on button "Publish 2 jobs" at bounding box center [683, 76] width 69 height 16
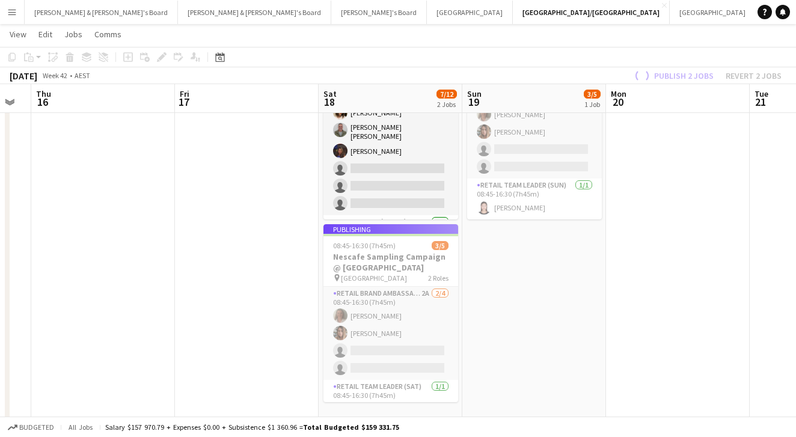
scroll to position [9, 0]
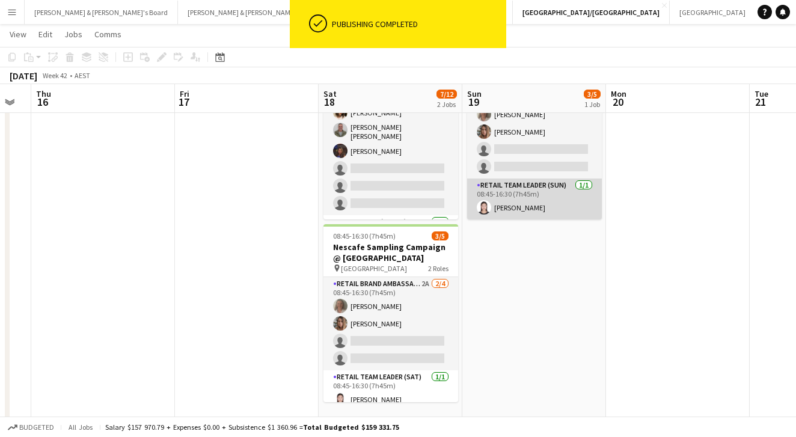
click at [507, 199] on app-card-role "RETAIL Team Leader (Sun) [DATE] 08:45-16:30 (7h45m) [PERSON_NAME]" at bounding box center [534, 198] width 135 height 41
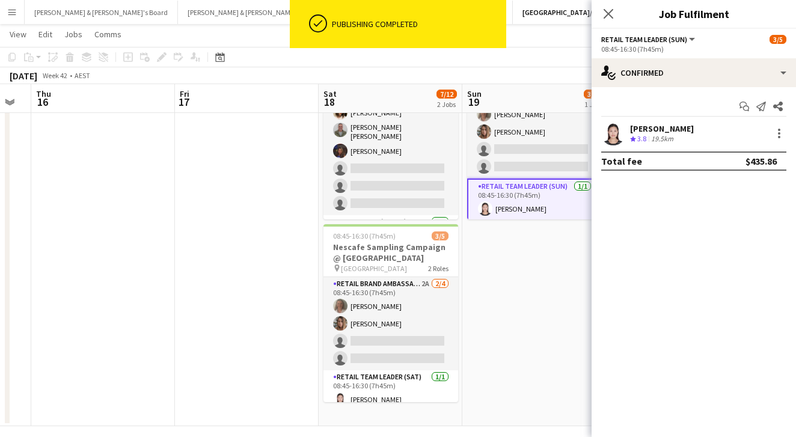
click at [613, 129] on app-user-avatar at bounding box center [613, 133] width 24 height 24
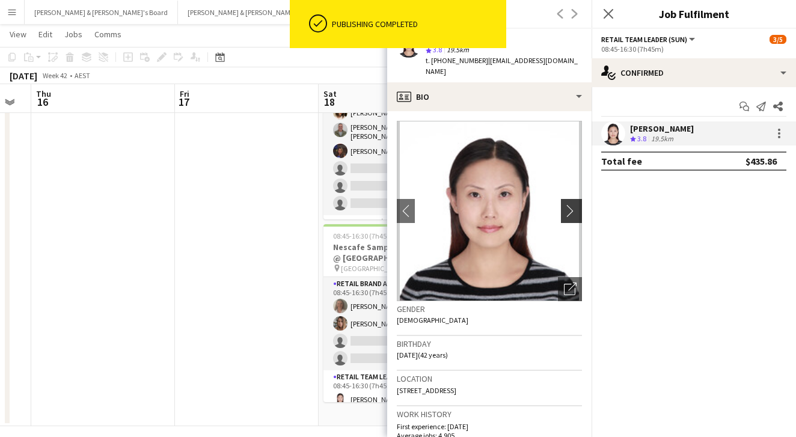
click at [578, 204] on app-icon "chevron-right" at bounding box center [573, 210] width 19 height 13
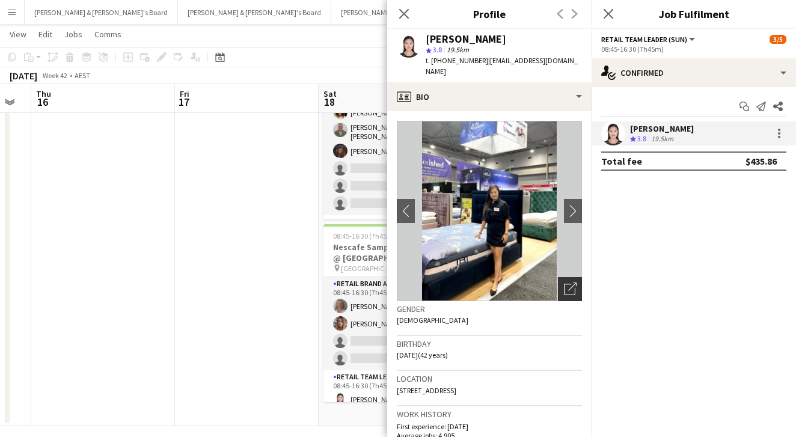
click at [570, 284] on icon at bounding box center [569, 289] width 11 height 11
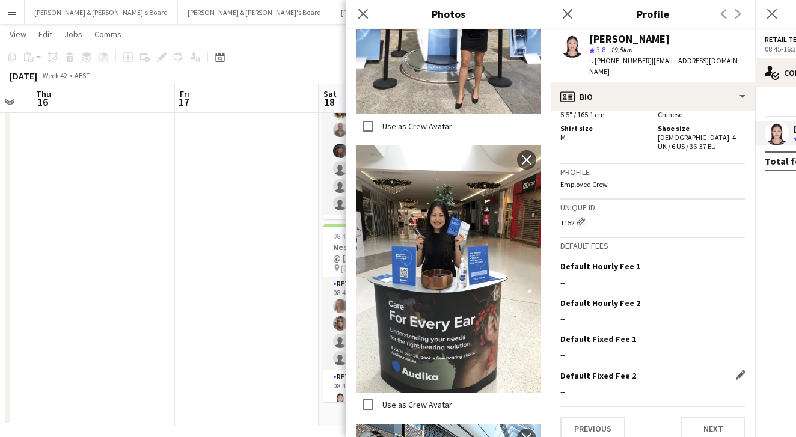
scroll to position [627, 0]
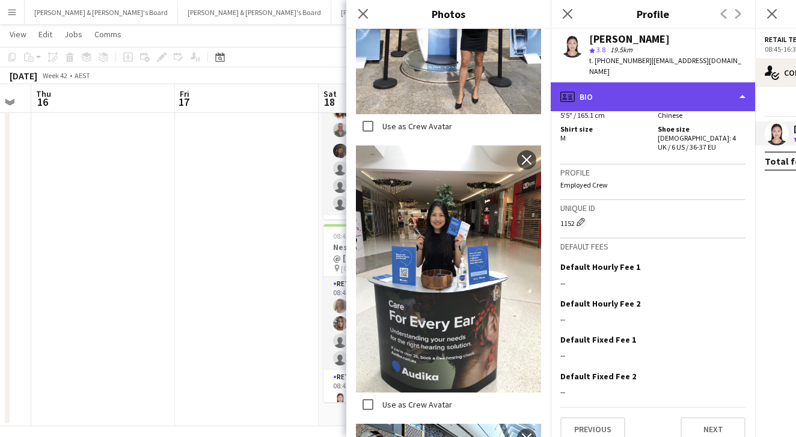
click at [686, 82] on div "profile Bio" at bounding box center [652, 96] width 204 height 29
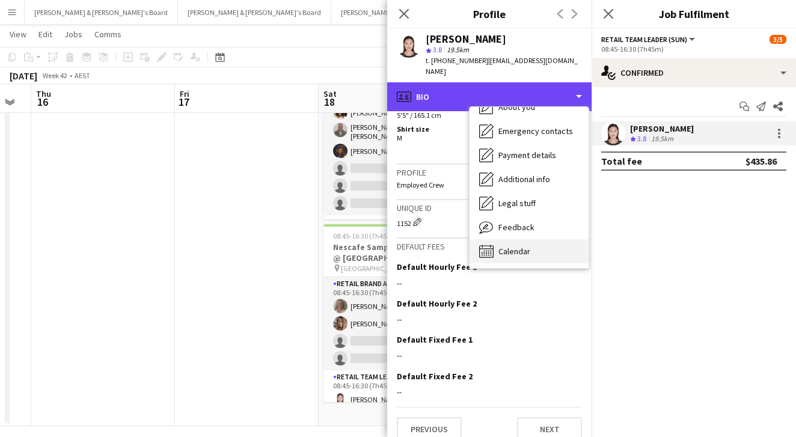
scroll to position [89, 0]
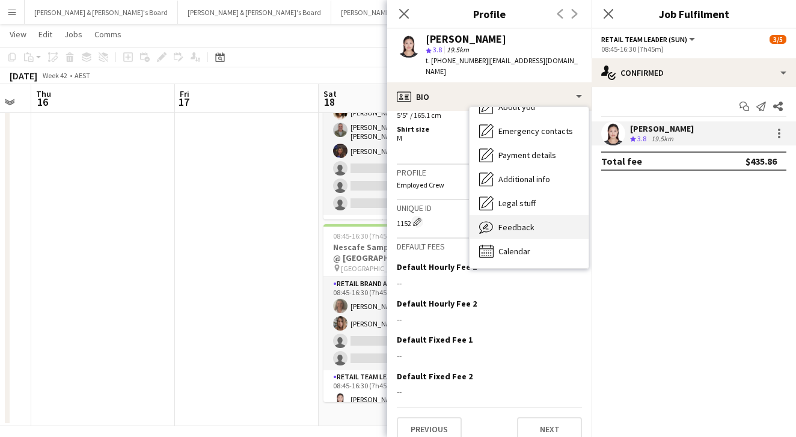
click at [507, 222] on span "Feedback" at bounding box center [516, 227] width 36 height 11
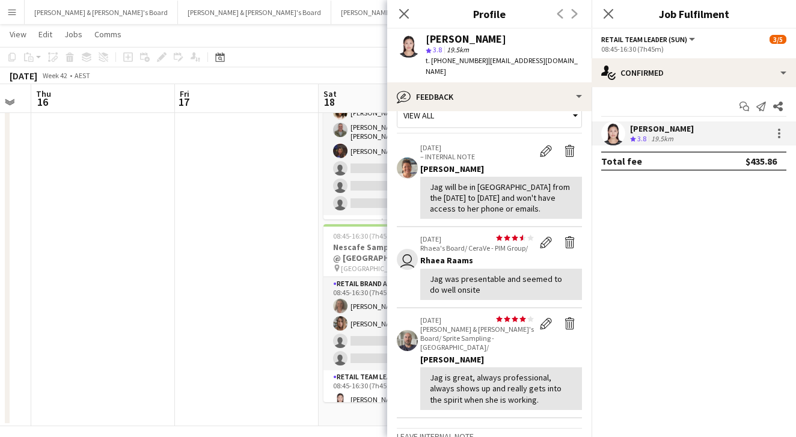
scroll to position [23, 0]
click at [610, 8] on app-icon "Close pop-in" at bounding box center [608, 13] width 17 height 17
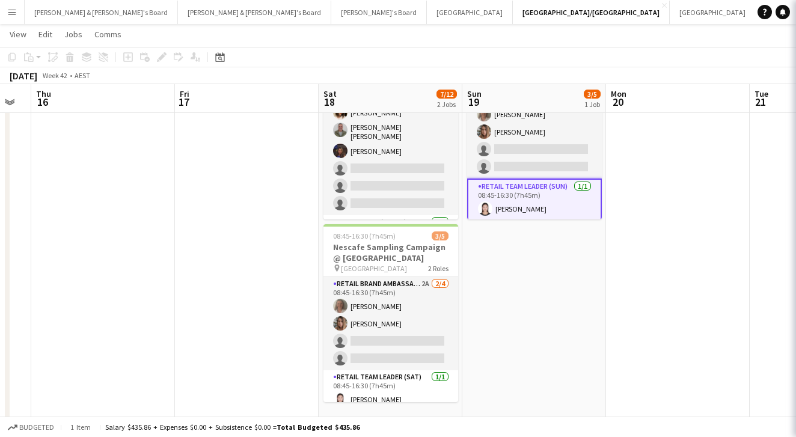
click at [482, 56] on app-toolbar "Copy Paste Paste Command V Paste with crew Command Shift V Paste linked Job [GE…" at bounding box center [398, 57] width 796 height 20
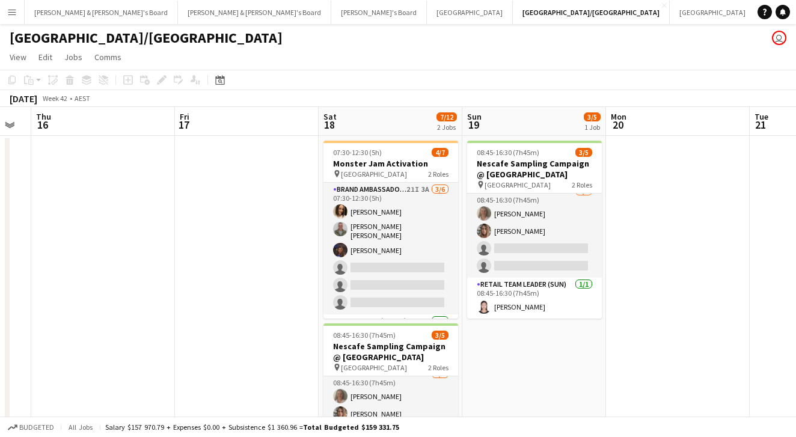
scroll to position [0, 0]
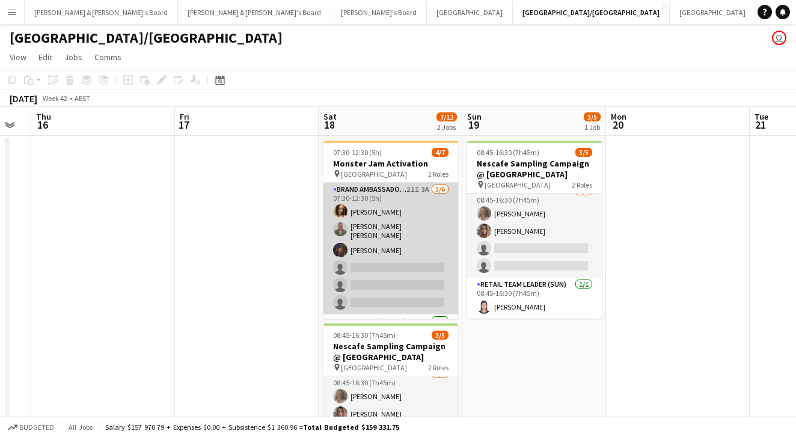
click at [368, 242] on app-card-role "Brand Ambassador ([DATE]) 21I 3A [DATE] 07:30-12:30 (5h) [PERSON_NAME] [PERSON_…" at bounding box center [390, 249] width 135 height 132
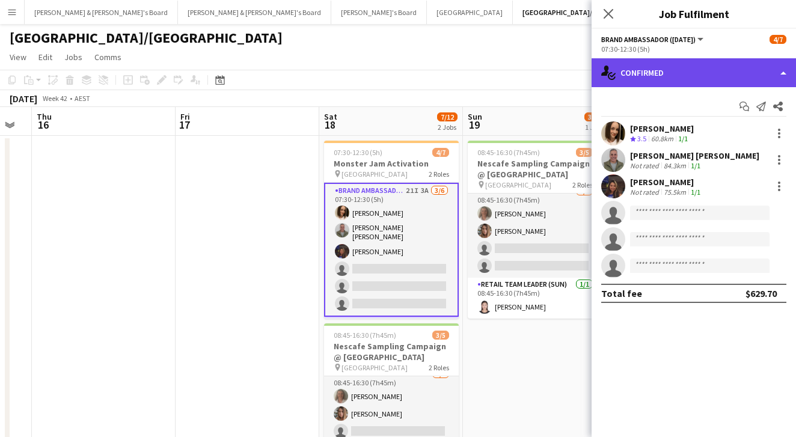
click at [713, 62] on div "single-neutral-actions-check-2 Confirmed" at bounding box center [693, 72] width 204 height 29
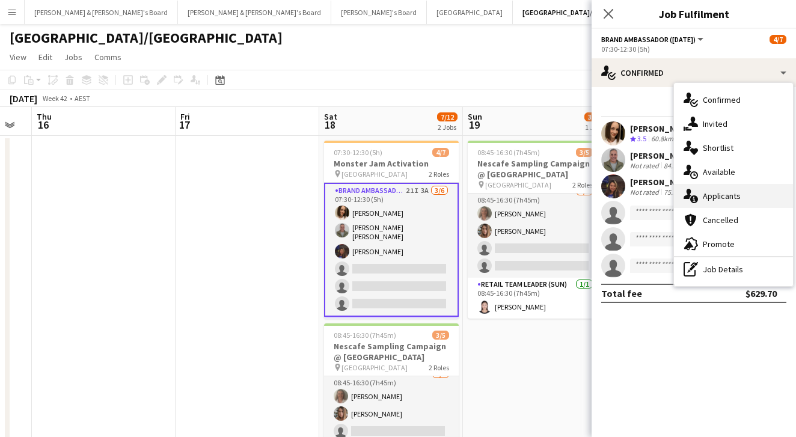
click at [708, 195] on span "Applicants" at bounding box center [721, 195] width 38 height 11
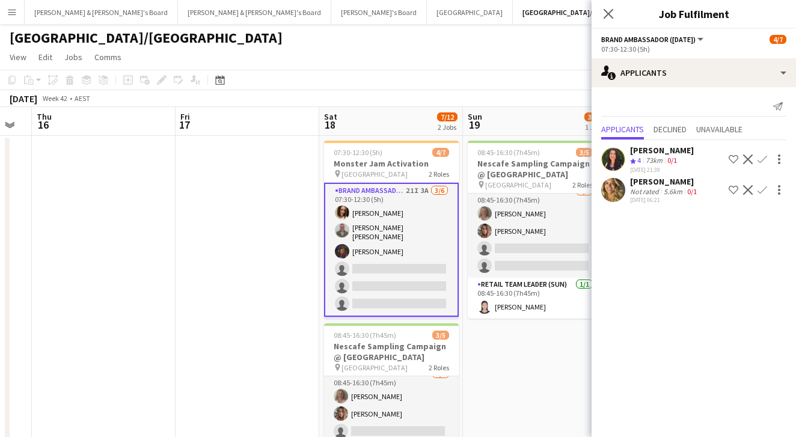
click at [613, 193] on app-user-avatar at bounding box center [613, 190] width 24 height 24
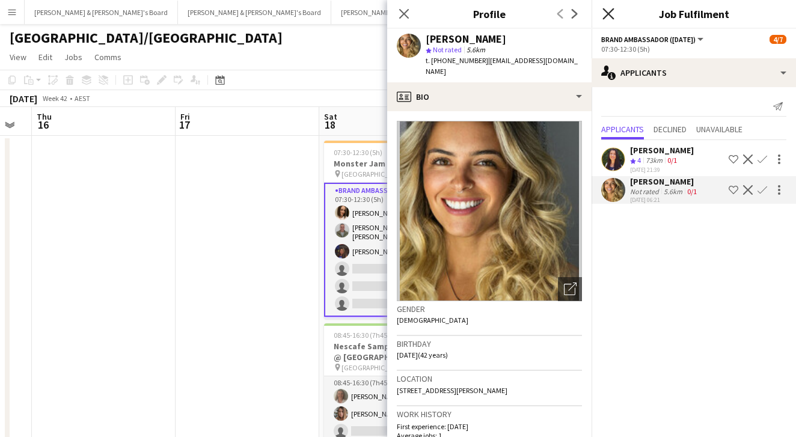
click at [610, 13] on icon "Close pop-in" at bounding box center [607, 13] width 11 height 11
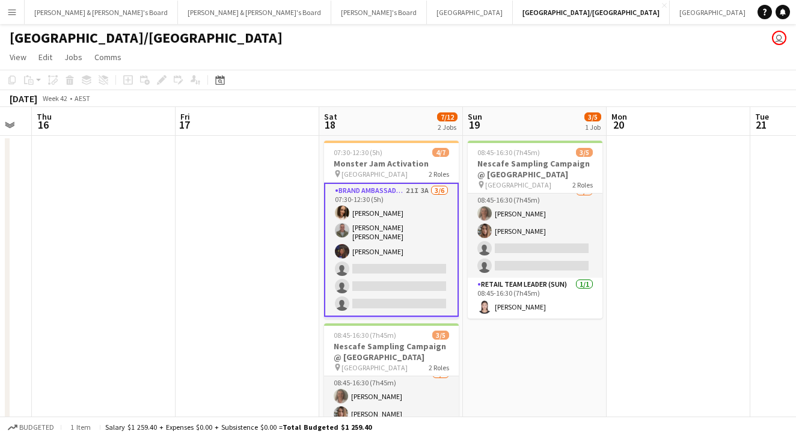
click at [501, 58] on app-page-menu "View Day view expanded Day view collapsed Month view Date picker Jump to [DATE]…" at bounding box center [398, 58] width 796 height 23
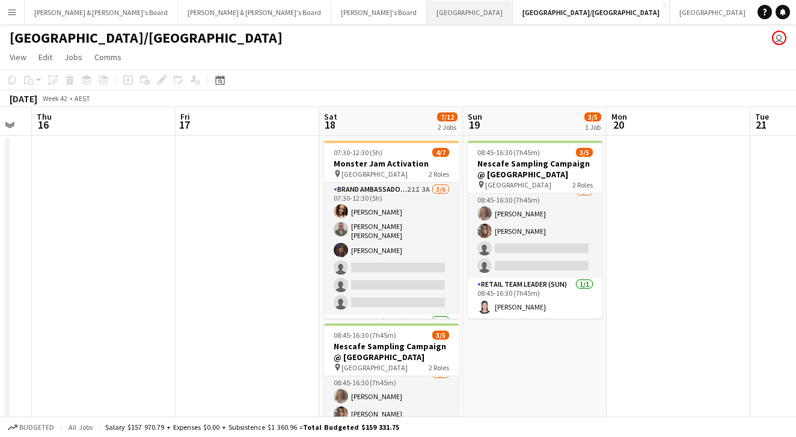
click at [427, 13] on button "Melbourne Close" at bounding box center [470, 12] width 86 height 23
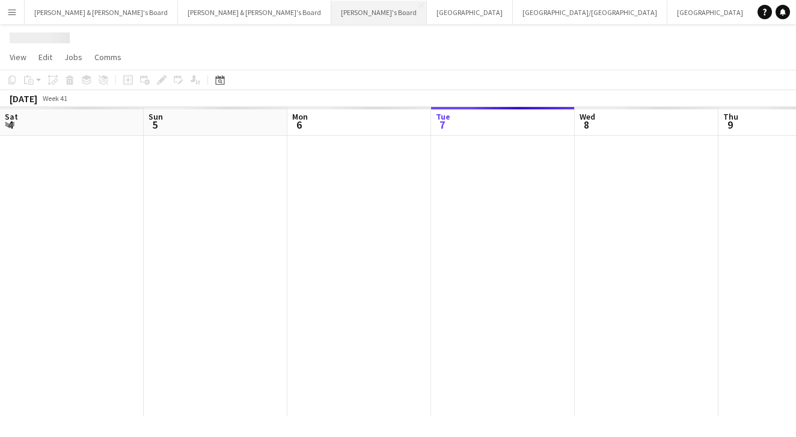
scroll to position [0, 287]
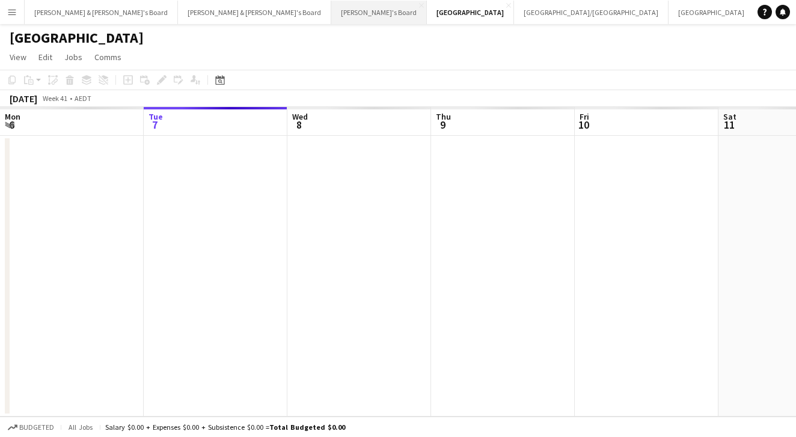
click at [331, 13] on button "Tennille's Board Close" at bounding box center [379, 12] width 96 height 23
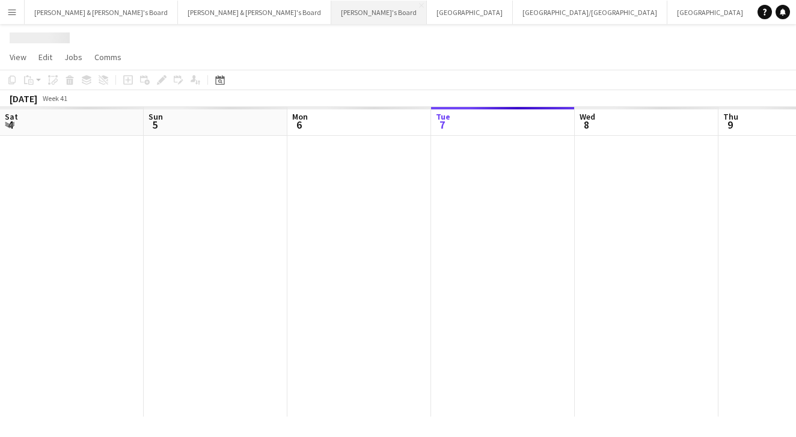
scroll to position [0, 287]
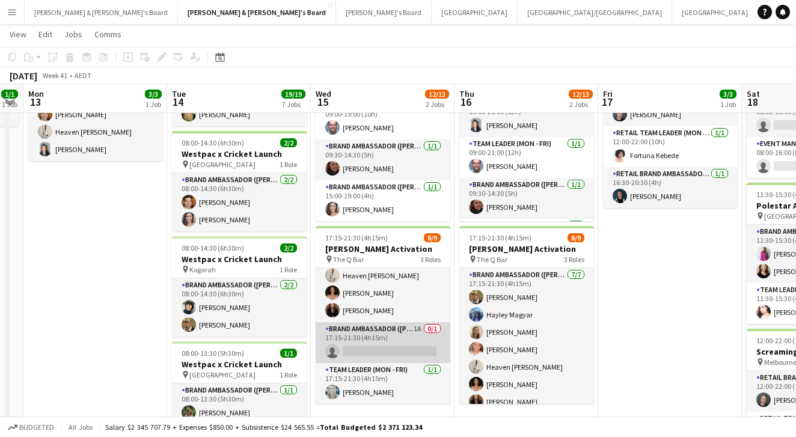
scroll to position [91, 0]
click at [342, 349] on app-card-role "Brand Ambassador (Mon - Fri) 1A 0/1 17:15-21:30 (4h15m) single-neutral-actions" at bounding box center [382, 342] width 135 height 41
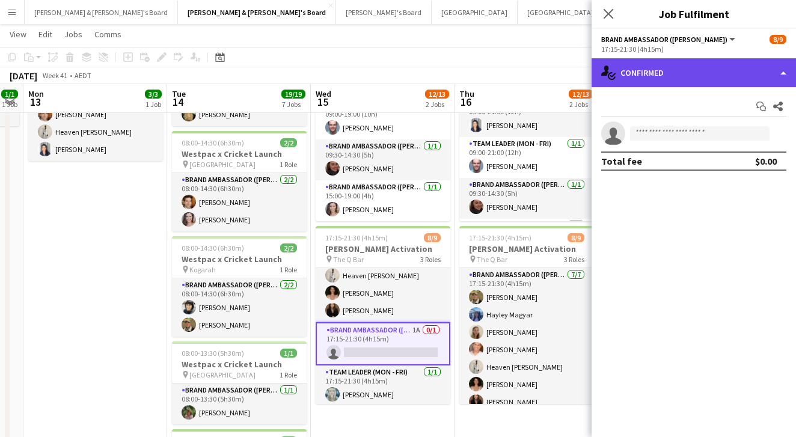
click at [699, 85] on div "single-neutral-actions-check-2 Confirmed" at bounding box center [693, 72] width 204 height 29
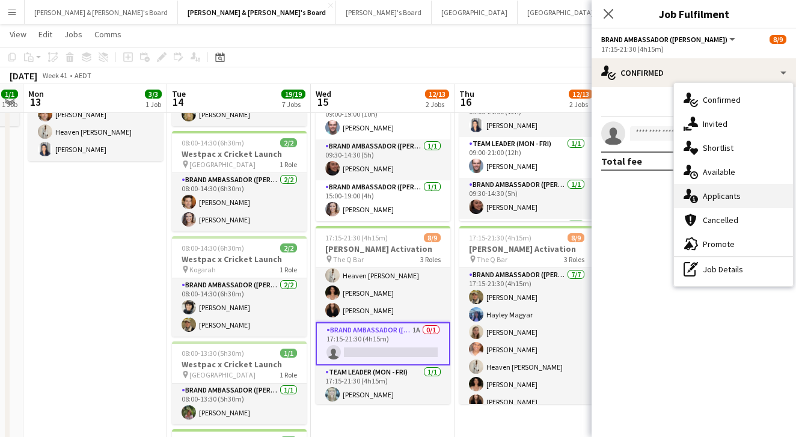
click at [726, 194] on span "Applicants" at bounding box center [721, 195] width 38 height 11
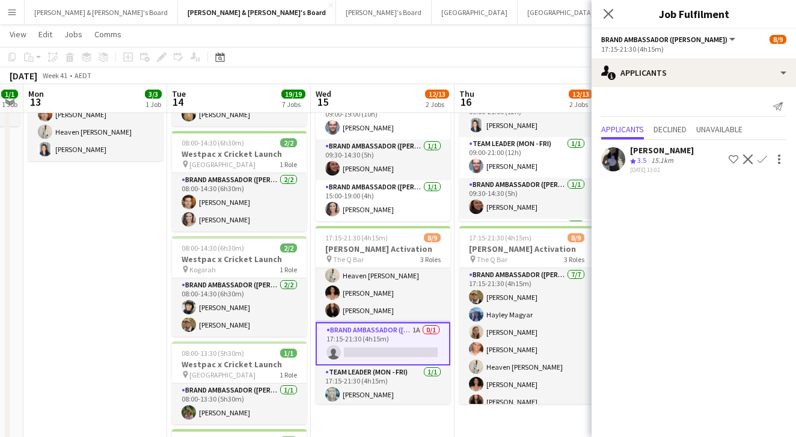
click at [615, 16] on div "Close pop-in" at bounding box center [608, 14] width 34 height 28
click at [609, 10] on icon "Close pop-in" at bounding box center [607, 13] width 11 height 11
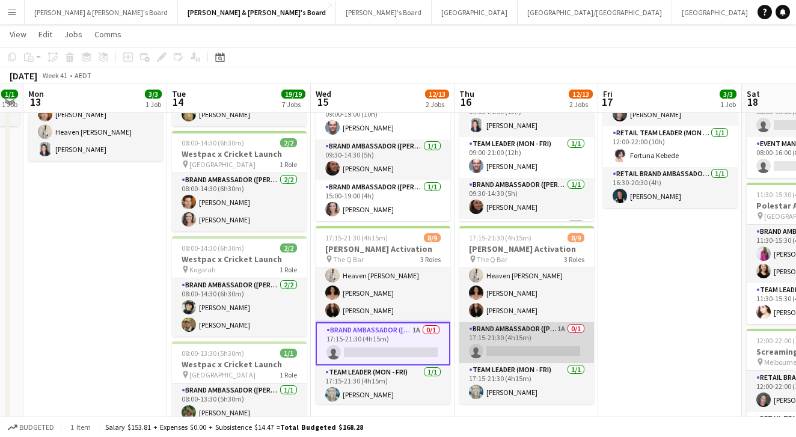
click at [518, 340] on app-card-role "Brand Ambassador (Mon - Fri) 1A 0/1 17:15-21:30 (4h15m) single-neutral-actions" at bounding box center [526, 342] width 135 height 41
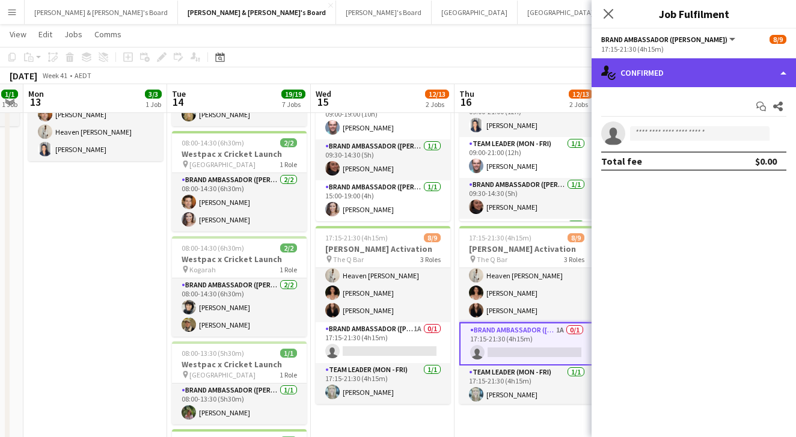
click at [676, 68] on div "single-neutral-actions-check-2 Confirmed" at bounding box center [693, 72] width 204 height 29
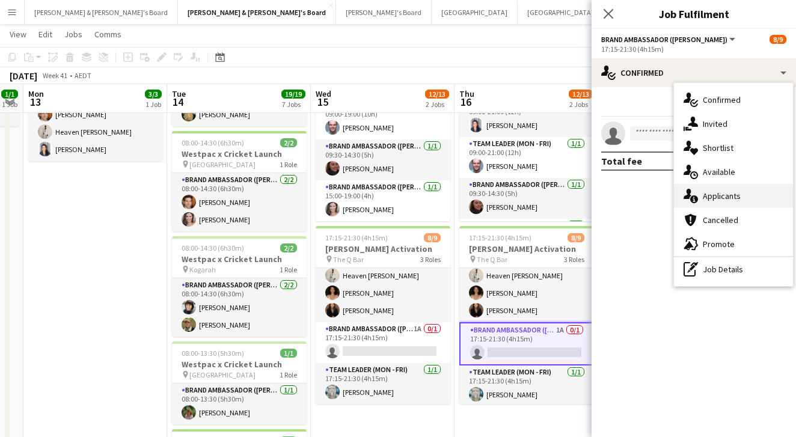
click at [714, 196] on span "Applicants" at bounding box center [721, 195] width 38 height 11
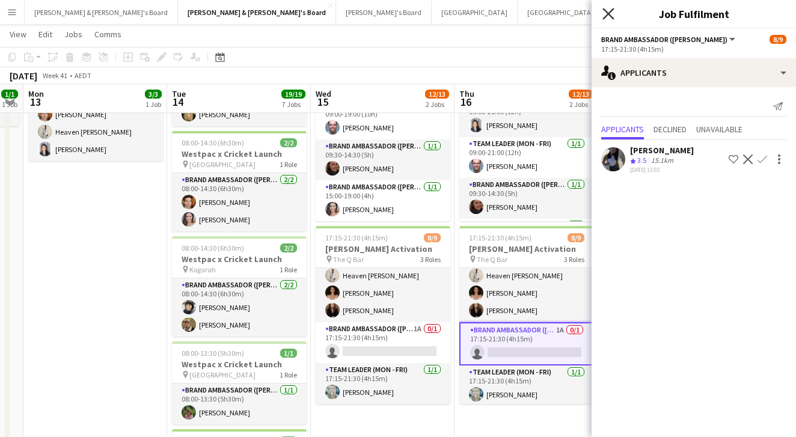
click at [607, 17] on icon "Close pop-in" at bounding box center [607, 13] width 11 height 11
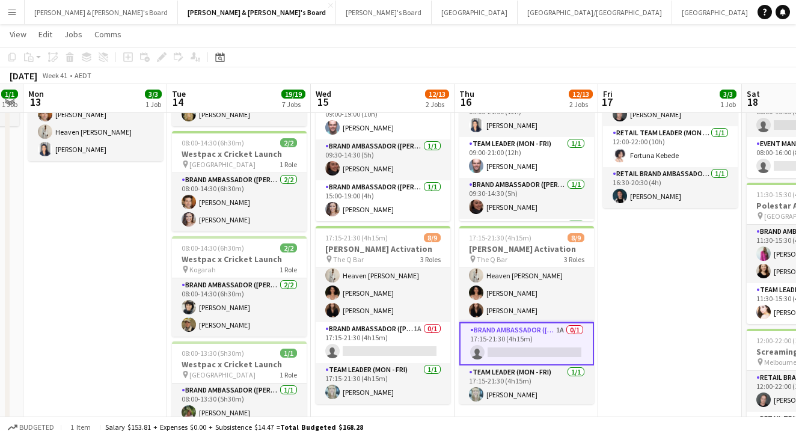
click at [516, 64] on app-toolbar "Copy Paste Paste Command V Paste with crew Command Shift V Paste linked Job [GE…" at bounding box center [398, 57] width 796 height 20
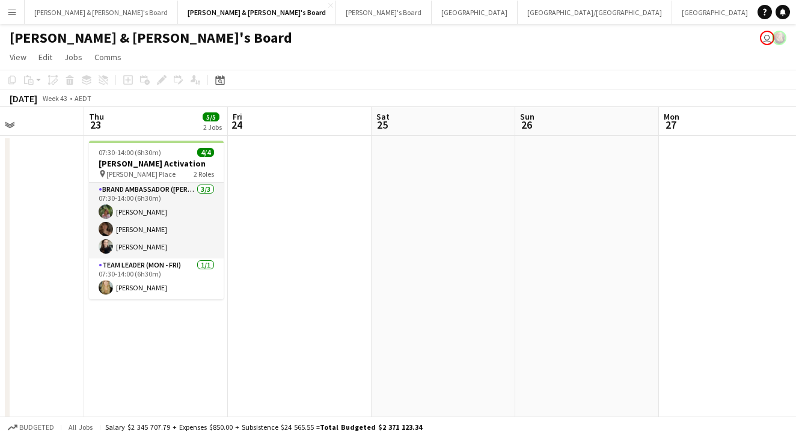
scroll to position [0, 336]
